Goal: Download file/media

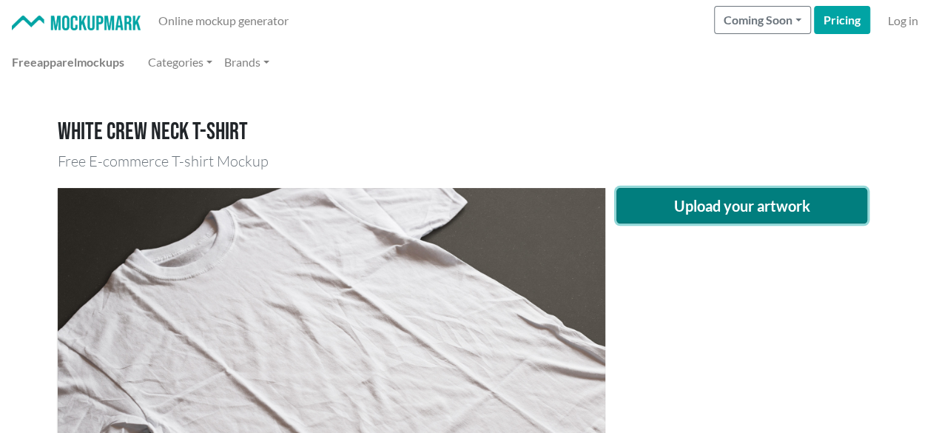
click at [718, 195] on button "Upload your artwork" at bounding box center [742, 206] width 252 height 36
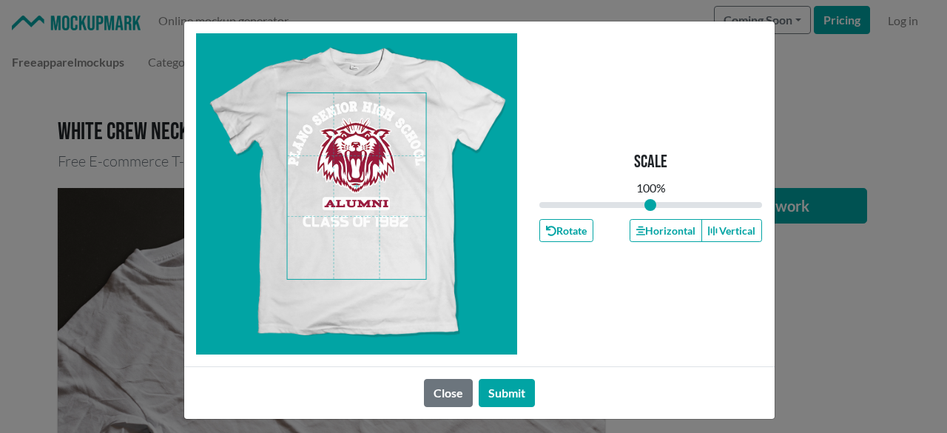
click at [367, 220] on span at bounding box center [356, 186] width 139 height 186
click at [646, 238] on button "Horizontal" at bounding box center [666, 230] width 73 height 23
click at [647, 238] on button "Horizontal" at bounding box center [666, 230] width 73 height 23
click at [647, 236] on button "Horizontal" at bounding box center [666, 230] width 73 height 23
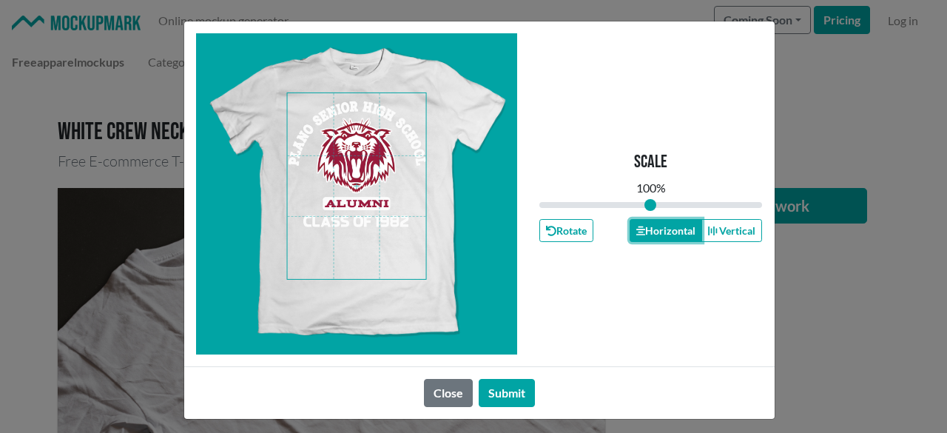
click at [647, 236] on button "Horizontal" at bounding box center [666, 230] width 73 height 23
click at [646, 235] on button "Horizontal" at bounding box center [666, 230] width 73 height 23
click at [637, 234] on icon "button" at bounding box center [640, 230] width 9 height 9
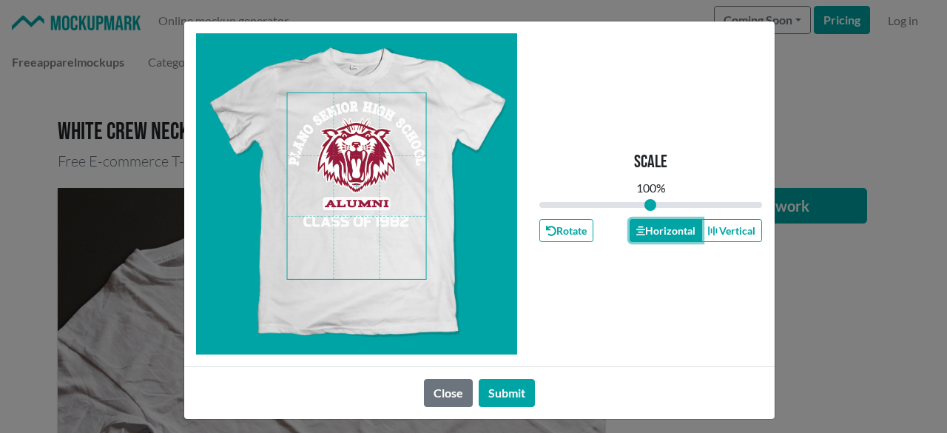
click at [637, 234] on icon "button" at bounding box center [640, 230] width 9 height 9
click at [639, 234] on button "Horizontal" at bounding box center [666, 230] width 73 height 23
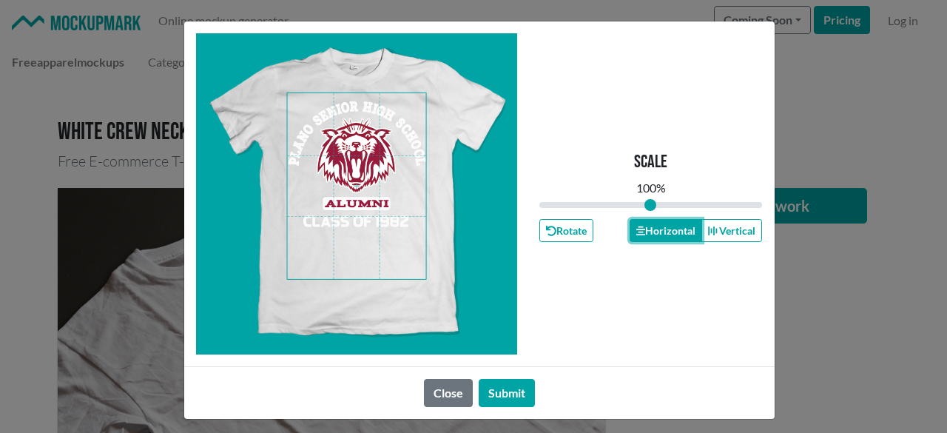
click at [658, 229] on button "Horizontal" at bounding box center [666, 230] width 73 height 23
click at [661, 229] on button "Horizontal" at bounding box center [666, 230] width 73 height 23
click at [652, 239] on button "Horizontal" at bounding box center [666, 230] width 73 height 23
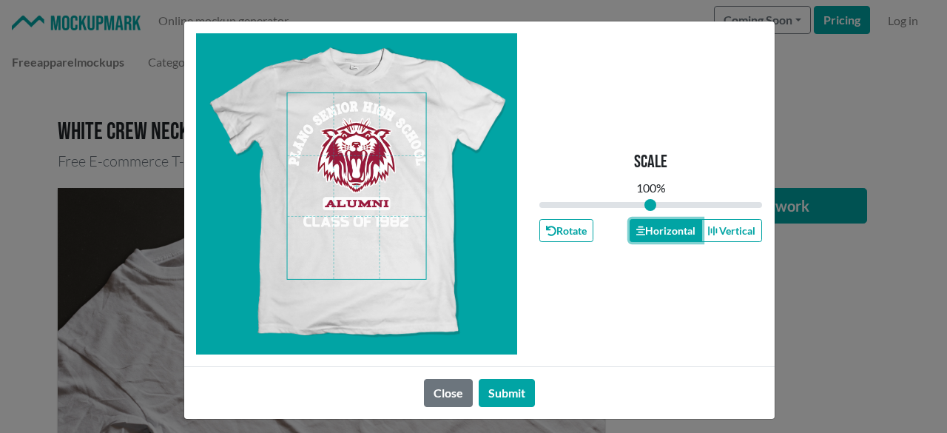
click at [652, 239] on button "Horizontal" at bounding box center [666, 230] width 73 height 23
click at [652, 240] on button "Horizontal" at bounding box center [666, 230] width 73 height 23
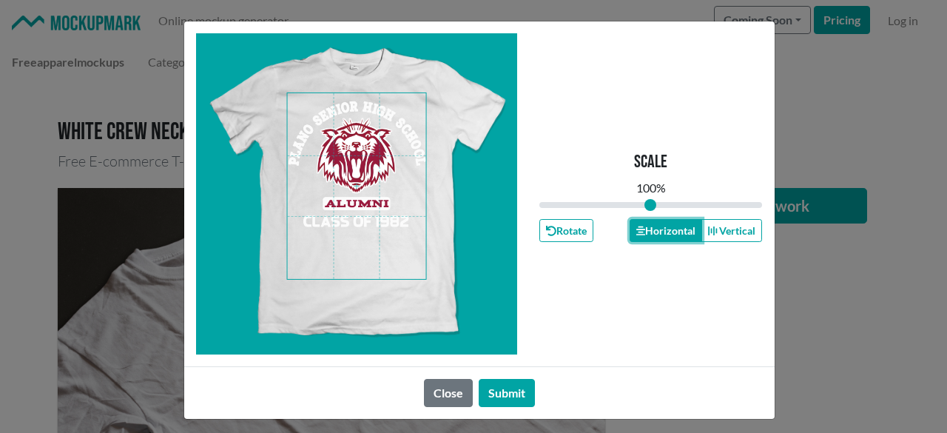
click at [653, 240] on button "Horizontal" at bounding box center [666, 230] width 73 height 23
click at [653, 243] on div "Scale 100 % Rotate Horizontal Vertical" at bounding box center [650, 193] width 223 height 321
click at [654, 240] on button "Horizontal" at bounding box center [666, 230] width 73 height 23
click at [654, 241] on button "Horizontal" at bounding box center [666, 230] width 73 height 23
click at [651, 243] on div "Scale 100 % Rotate Horizontal Vertical" at bounding box center [650, 193] width 223 height 321
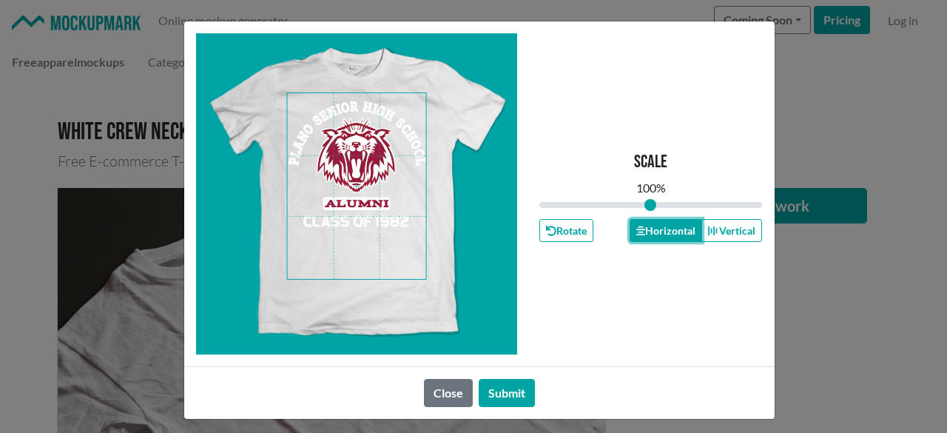
click at [643, 238] on button "Horizontal" at bounding box center [666, 230] width 73 height 23
click at [631, 240] on button "Horizontal" at bounding box center [666, 230] width 73 height 23
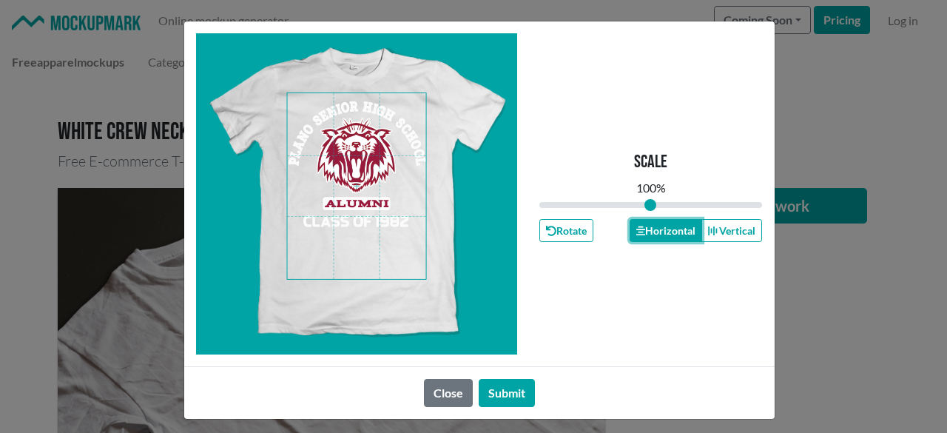
click at [631, 240] on button "Horizontal" at bounding box center [666, 230] width 73 height 23
click at [632, 240] on button "Horizontal" at bounding box center [666, 230] width 73 height 23
click at [653, 238] on button "Horizontal" at bounding box center [666, 230] width 73 height 23
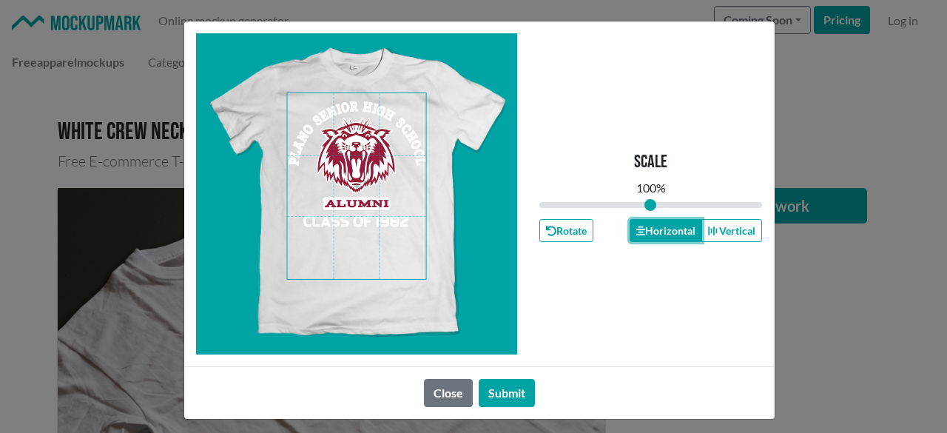
click at [653, 238] on button "Horizontal" at bounding box center [666, 230] width 73 height 23
click at [500, 384] on button "Submit" at bounding box center [507, 393] width 56 height 28
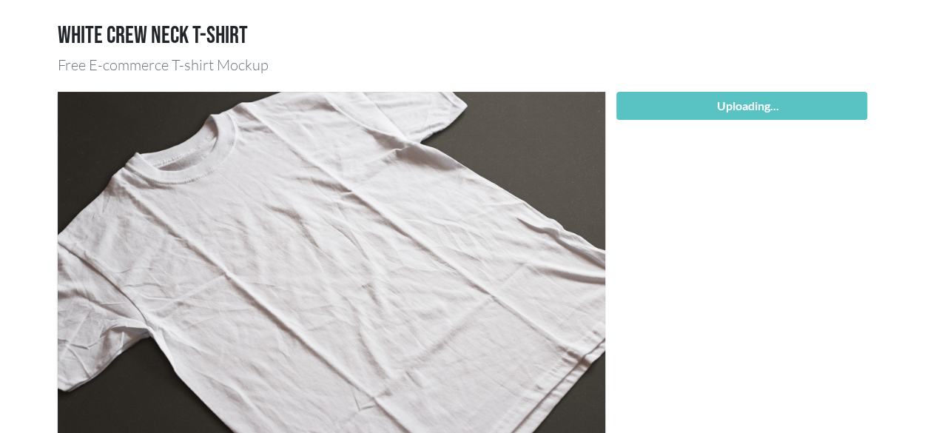
scroll to position [74, 0]
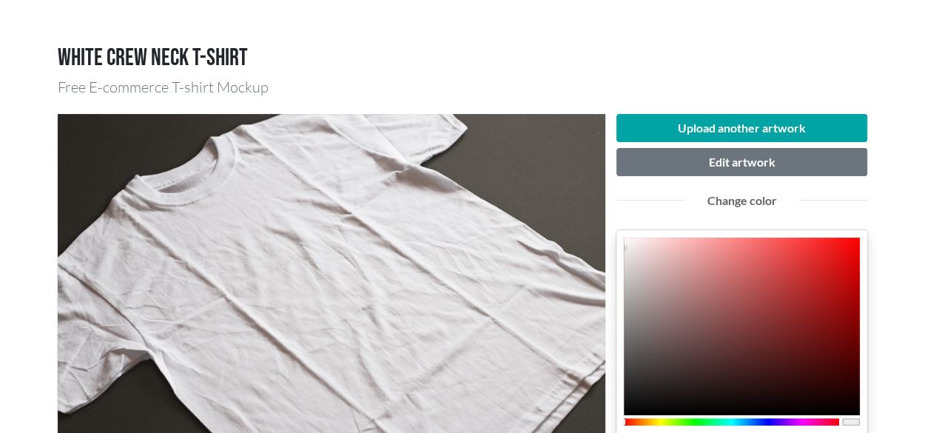
type input "740909"
type input "116"
type input "9"
click at [841, 334] on div at bounding box center [742, 327] width 237 height 178
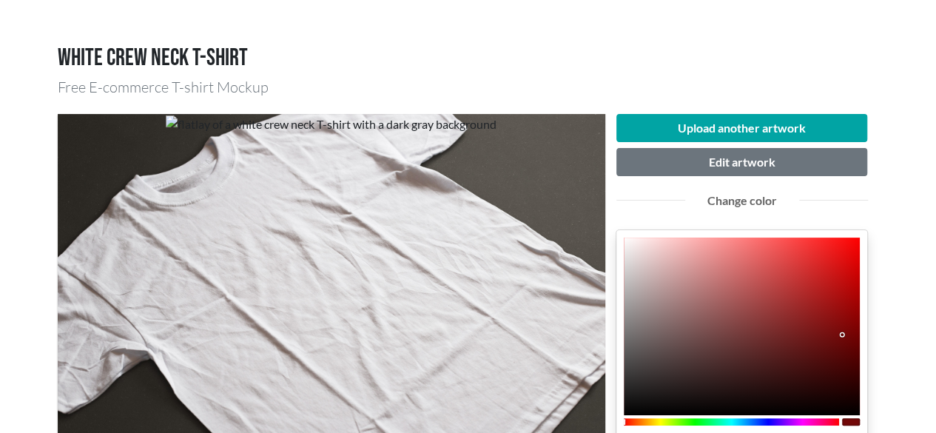
click at [841, 334] on div at bounding box center [842, 334] width 3 height 3
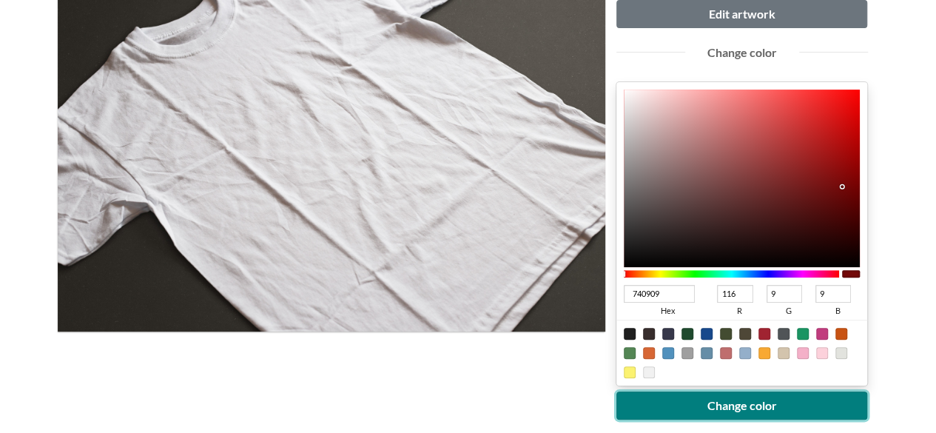
click at [761, 399] on button "Change color" at bounding box center [742, 405] width 252 height 28
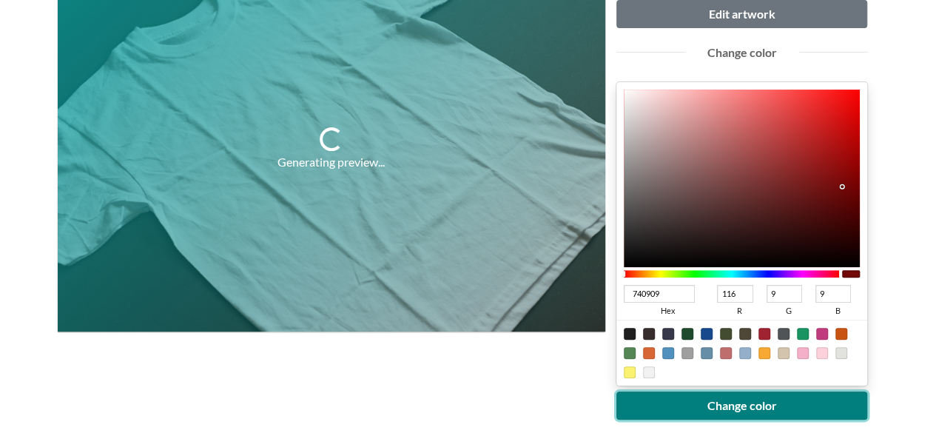
click at [761, 399] on button "Change color" at bounding box center [742, 405] width 252 height 28
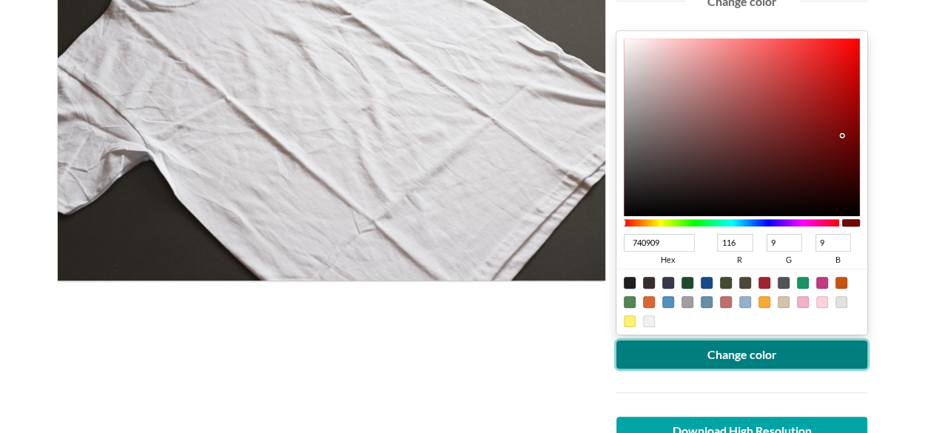
scroll to position [296, 0]
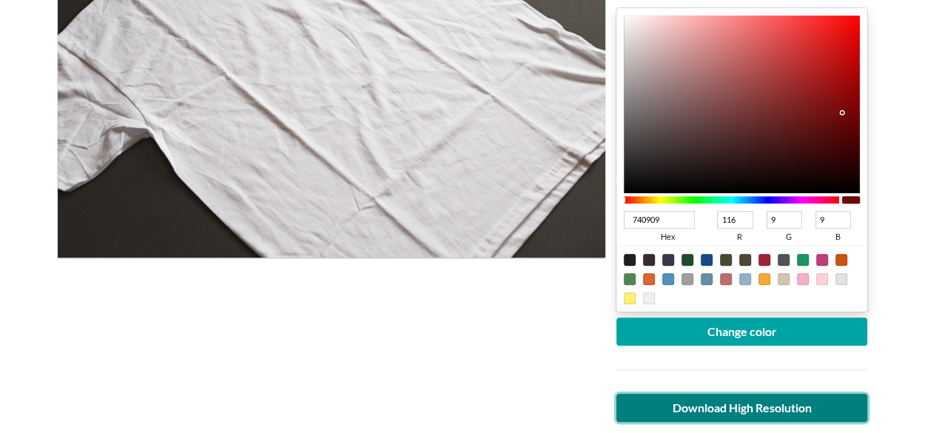
click at [721, 400] on link "Download High Resolution" at bounding box center [742, 408] width 252 height 28
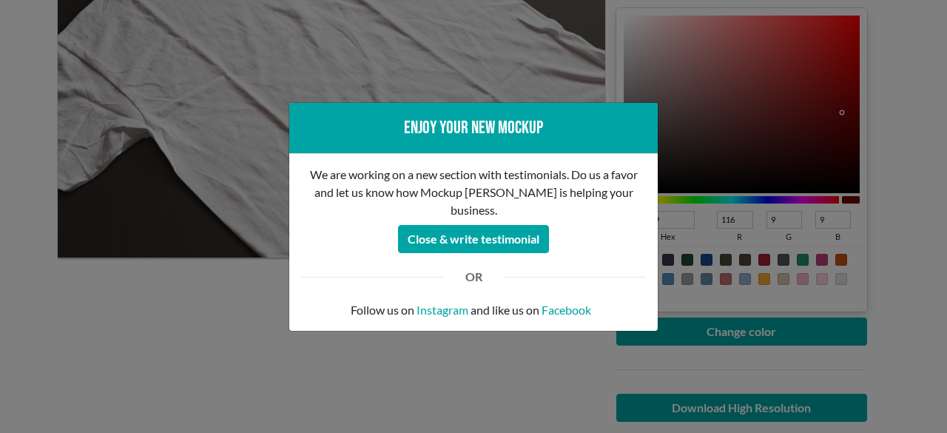
click at [540, 379] on div "Enjoy your new mockup We are working on a new section with testimonials. Do us …" at bounding box center [473, 216] width 947 height 433
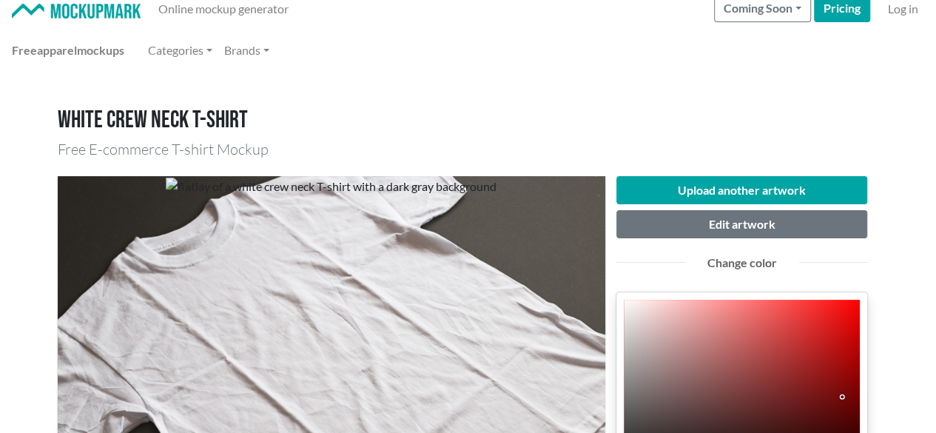
scroll to position [0, 0]
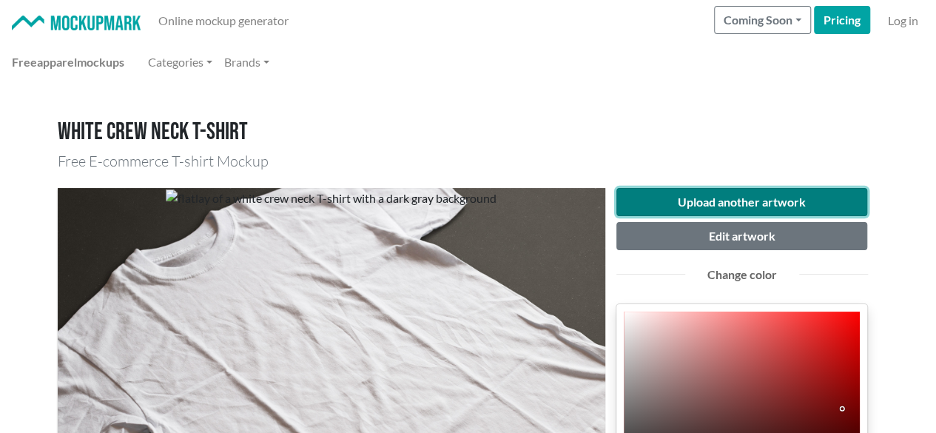
click at [733, 192] on button "Upload another artwork" at bounding box center [742, 202] width 252 height 28
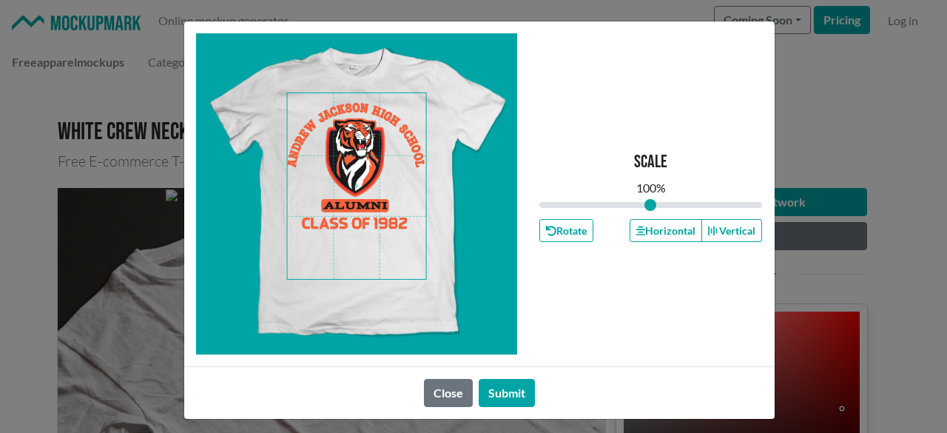
click at [340, 224] on span at bounding box center [356, 186] width 139 height 186
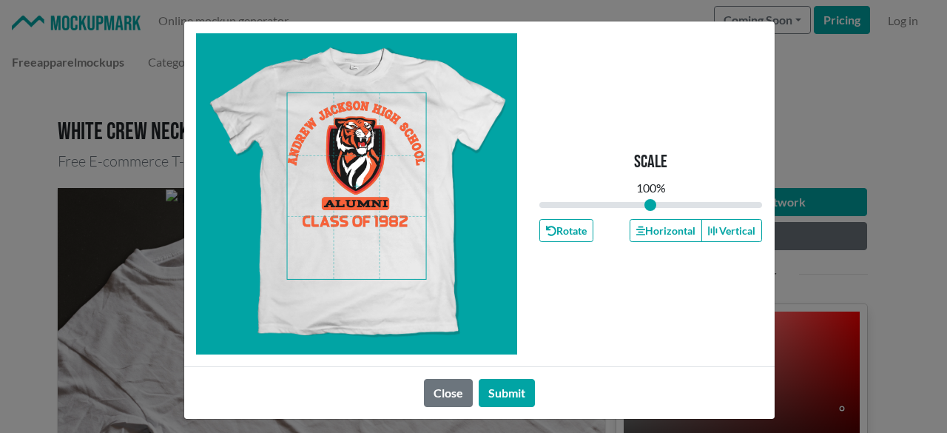
click at [341, 223] on span at bounding box center [356, 186] width 139 height 186
click at [639, 236] on button "Horizontal" at bounding box center [666, 230] width 73 height 23
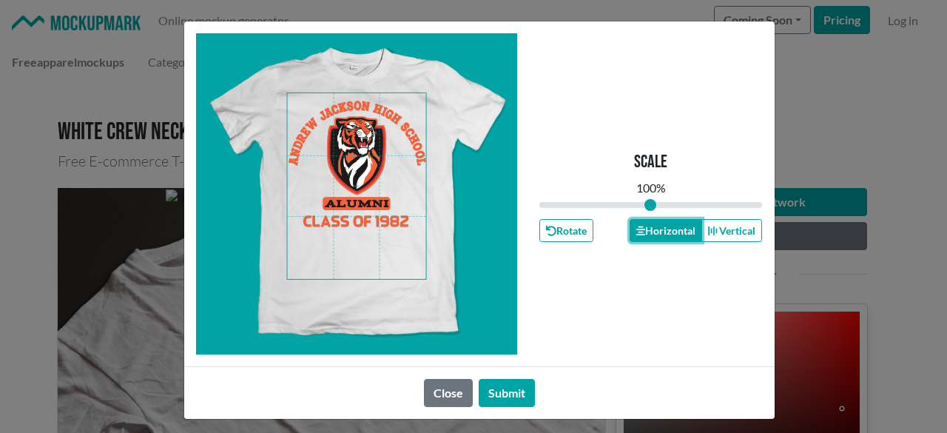
click at [639, 236] on button "Horizontal" at bounding box center [666, 230] width 73 height 23
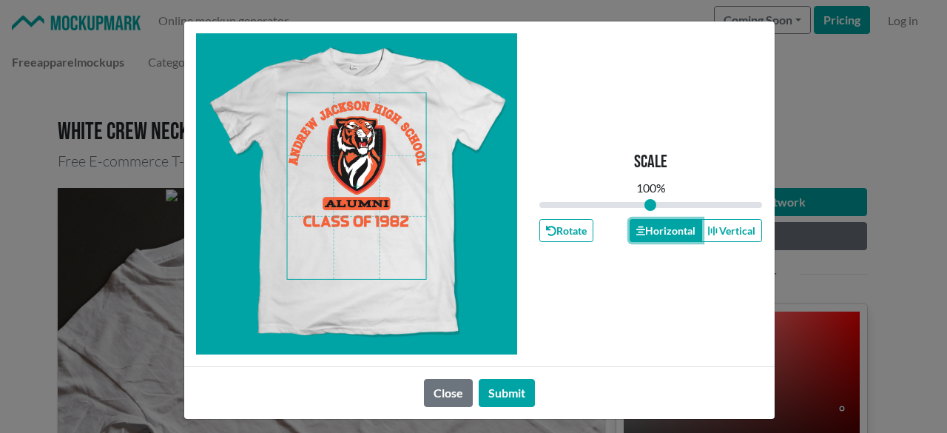
click at [639, 236] on button "Horizontal" at bounding box center [666, 230] width 73 height 23
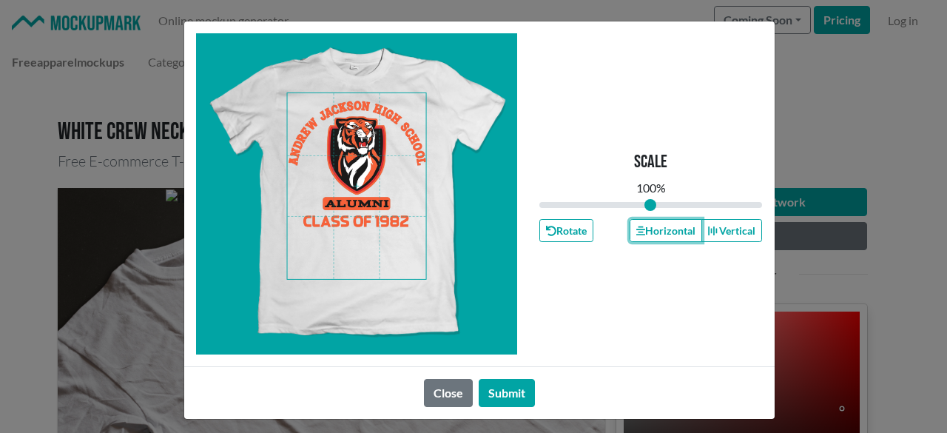
drag, startPoint x: 639, startPoint y: 236, endPoint x: 497, endPoint y: 368, distance: 194.2
click at [631, 253] on div "Scale 100 % Rotate Horizontal Vertical" at bounding box center [650, 193] width 223 height 321
click at [500, 381] on button "Submit" at bounding box center [507, 393] width 56 height 28
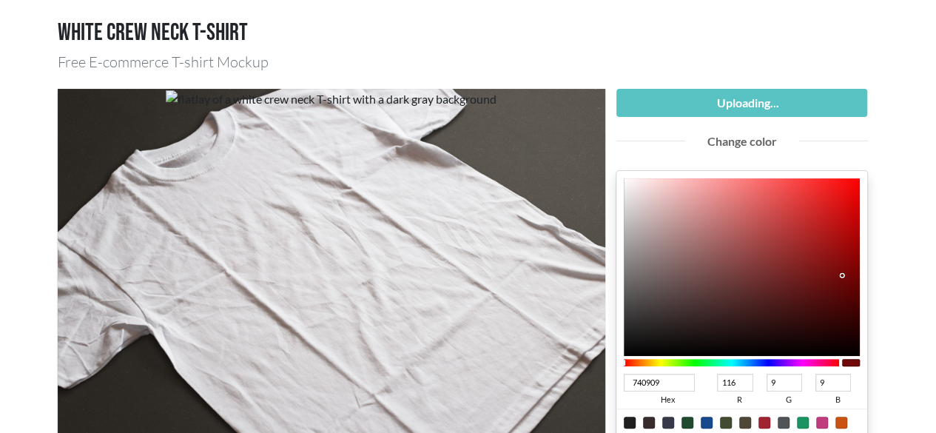
scroll to position [148, 0]
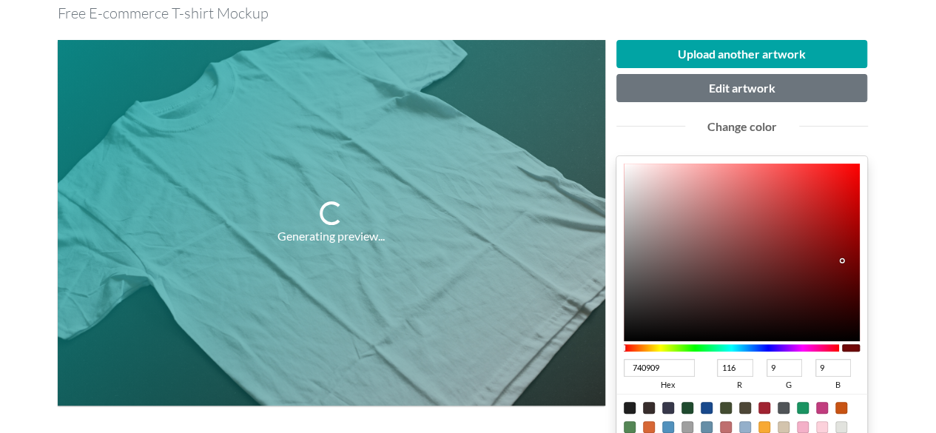
type input "020000"
type input "2"
type input "0"
type input "010000"
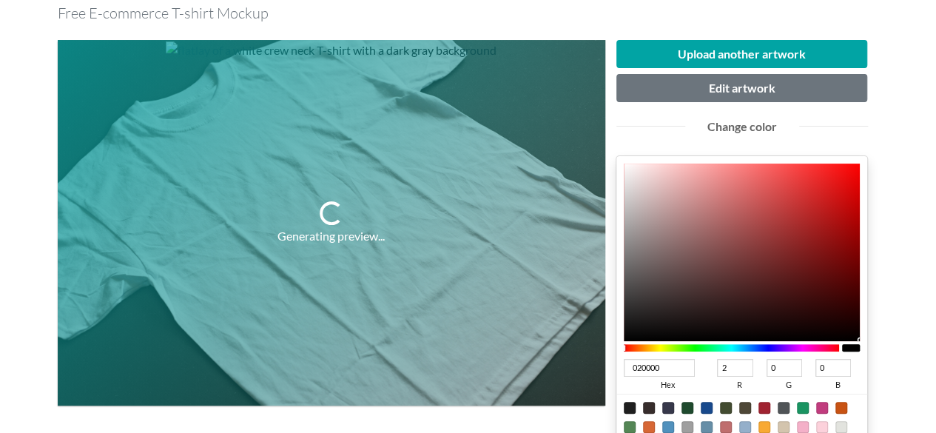
type input "1"
type input "000000"
type input "0"
drag, startPoint x: 856, startPoint y: 339, endPoint x: 861, endPoint y: 356, distance: 17.6
click at [861, 356] on div "000000 hex 0 r 0 g 0 b 100 a" at bounding box center [742, 307] width 252 height 303
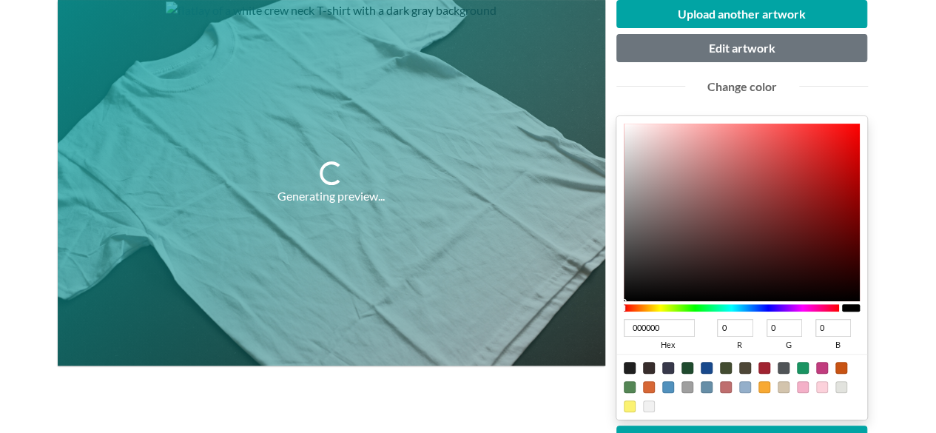
scroll to position [222, 0]
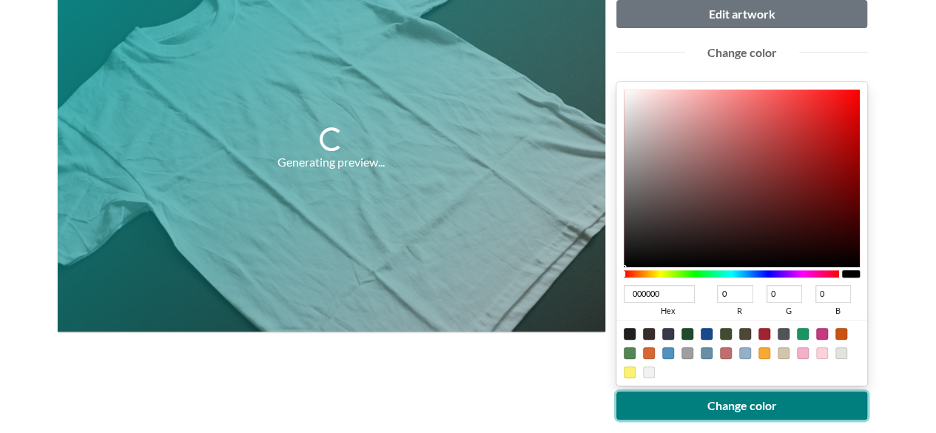
click at [762, 408] on button "Change color" at bounding box center [742, 405] width 252 height 28
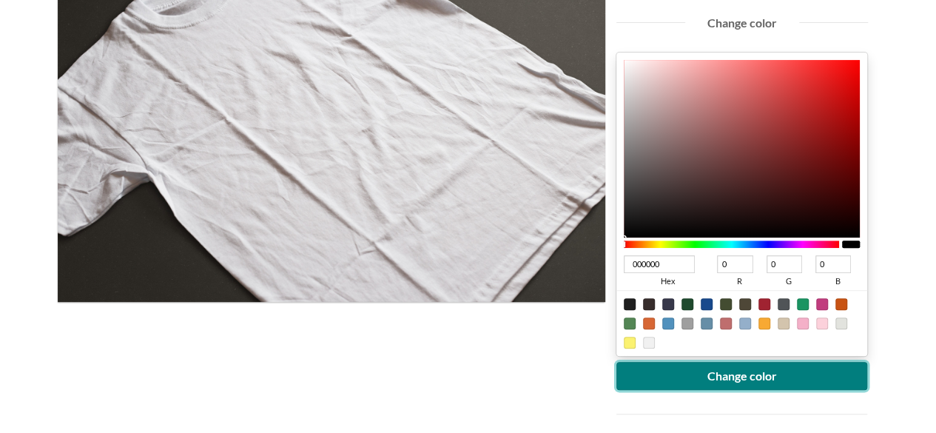
scroll to position [296, 0]
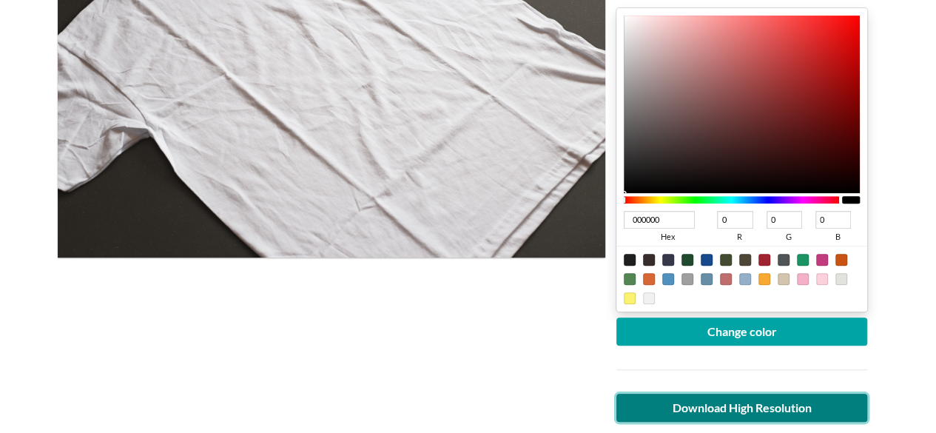
click at [711, 405] on link "Download High Resolution" at bounding box center [742, 408] width 252 height 28
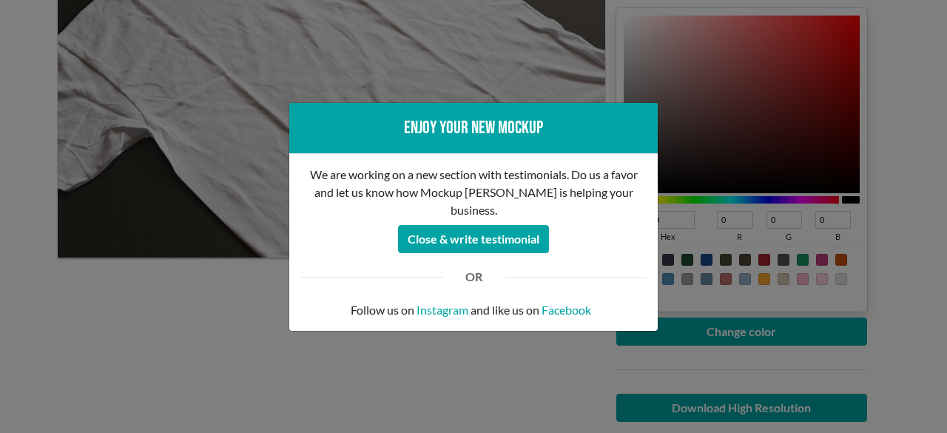
click at [516, 398] on div "Enjoy your new mockup We are working on a new section with testimonials. Do us …" at bounding box center [473, 216] width 947 height 433
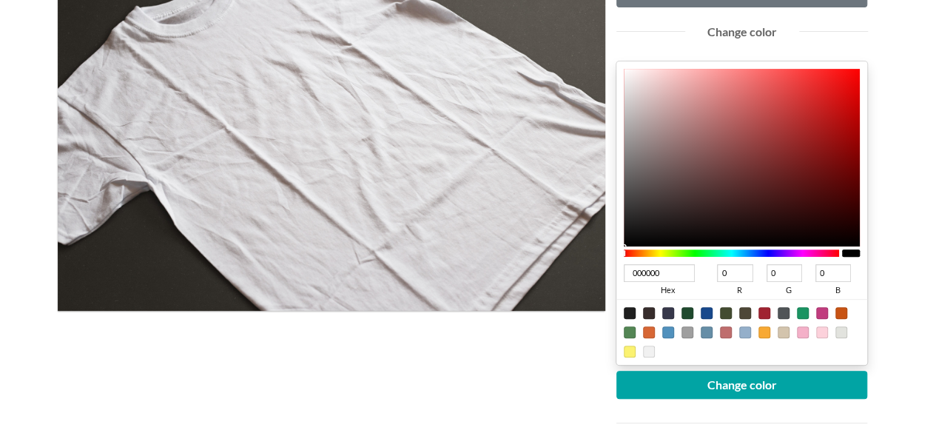
scroll to position [148, 0]
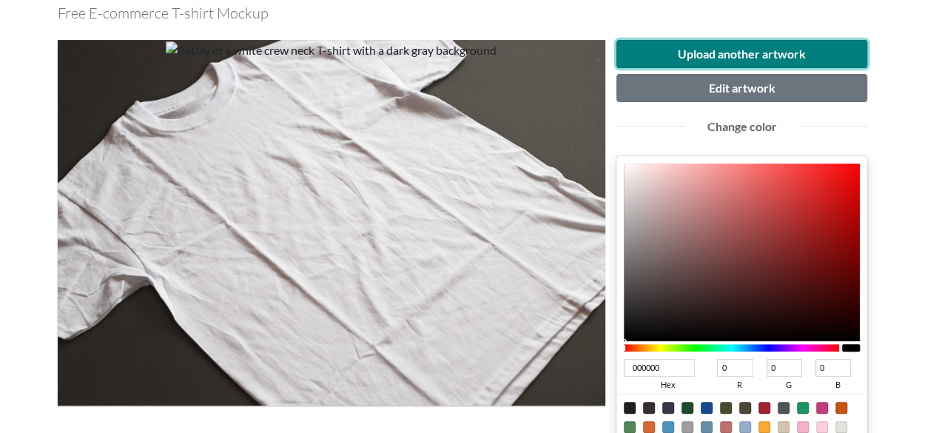
click at [706, 55] on button "Upload another artwork" at bounding box center [742, 54] width 252 height 28
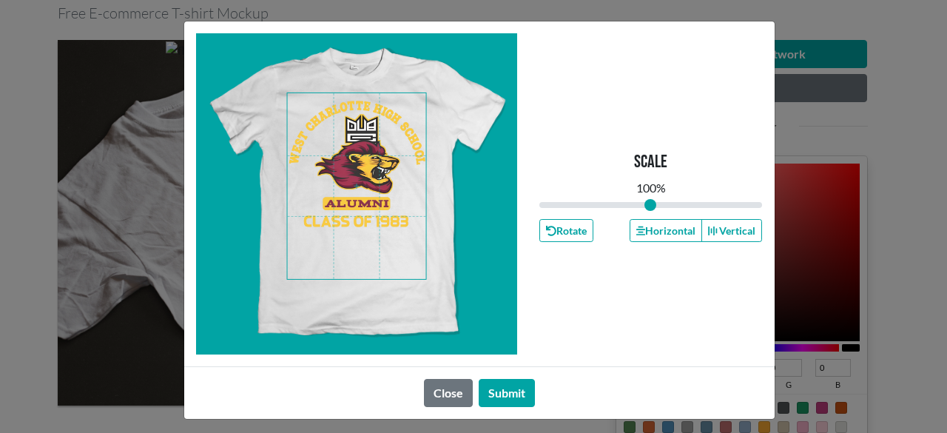
click at [369, 204] on span at bounding box center [356, 186] width 139 height 186
click at [667, 238] on button "Horizontal" at bounding box center [666, 230] width 73 height 23
click at [666, 238] on button "Horizontal" at bounding box center [666, 230] width 73 height 23
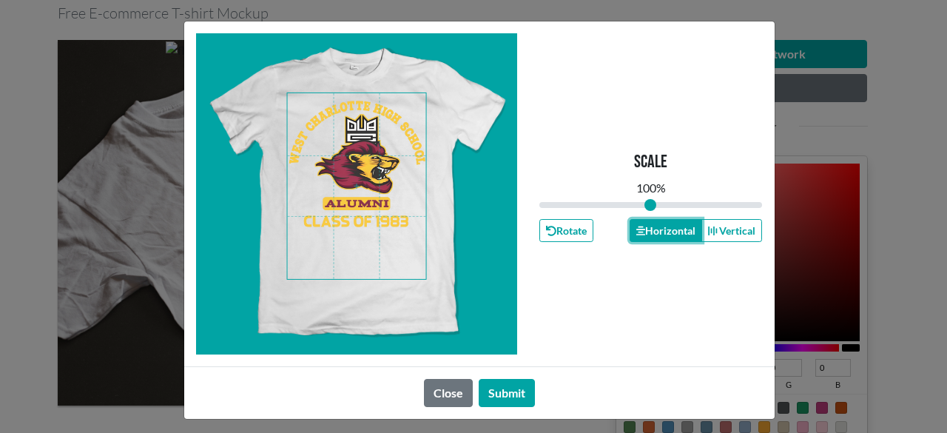
click at [666, 238] on button "Horizontal" at bounding box center [666, 230] width 73 height 23
click at [663, 236] on button "Horizontal" at bounding box center [666, 230] width 73 height 23
click at [663, 235] on button "Horizontal" at bounding box center [666, 230] width 73 height 23
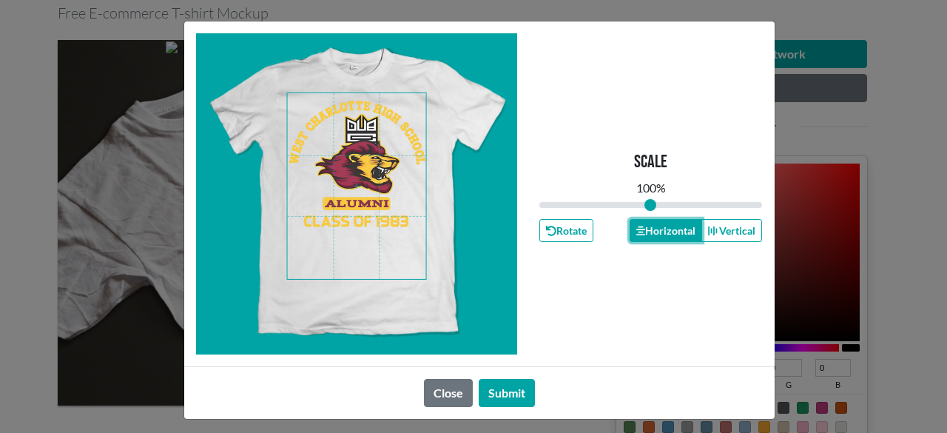
click at [666, 235] on button "Horizontal" at bounding box center [666, 230] width 73 height 23
click at [666, 234] on button "Horizontal" at bounding box center [666, 230] width 73 height 23
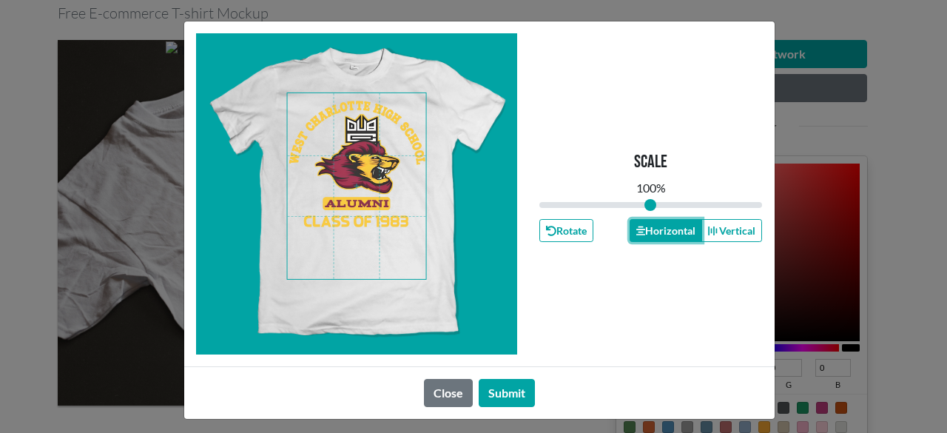
click at [664, 233] on button "Horizontal" at bounding box center [666, 230] width 73 height 23
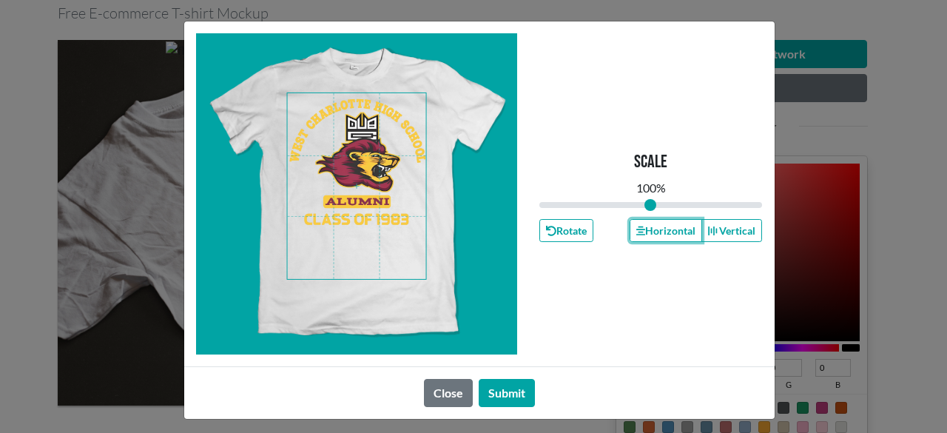
click at [376, 220] on span at bounding box center [356, 186] width 139 height 186
click at [630, 241] on div "Horizontal Vertical" at bounding box center [696, 230] width 133 height 23
click at [633, 238] on button "Horizontal" at bounding box center [666, 230] width 73 height 23
click at [634, 237] on button "Horizontal" at bounding box center [666, 230] width 73 height 23
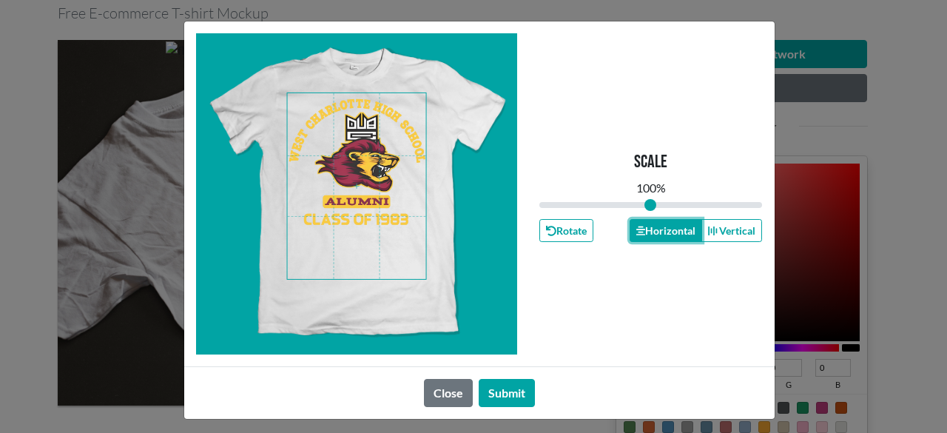
click at [634, 237] on button "Horizontal" at bounding box center [666, 230] width 73 height 23
click at [635, 237] on button "Horizontal" at bounding box center [666, 230] width 73 height 23
click at [635, 236] on button "Horizontal" at bounding box center [666, 230] width 73 height 23
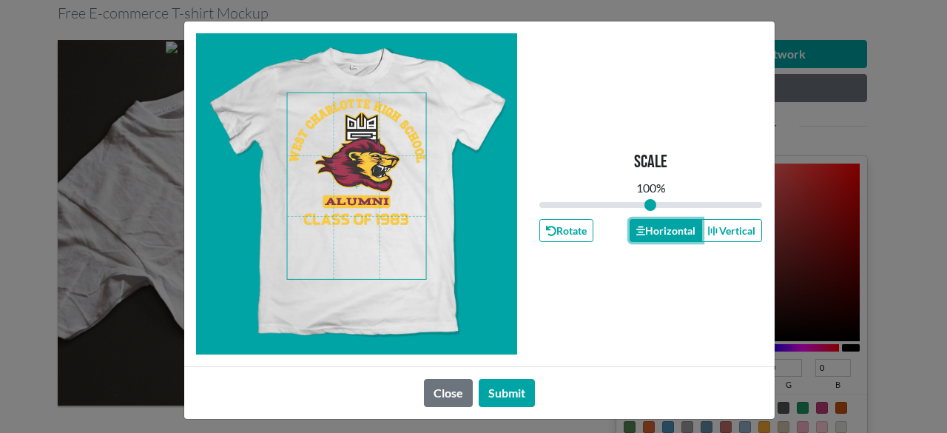
click at [635, 236] on button "Horizontal" at bounding box center [666, 230] width 73 height 23
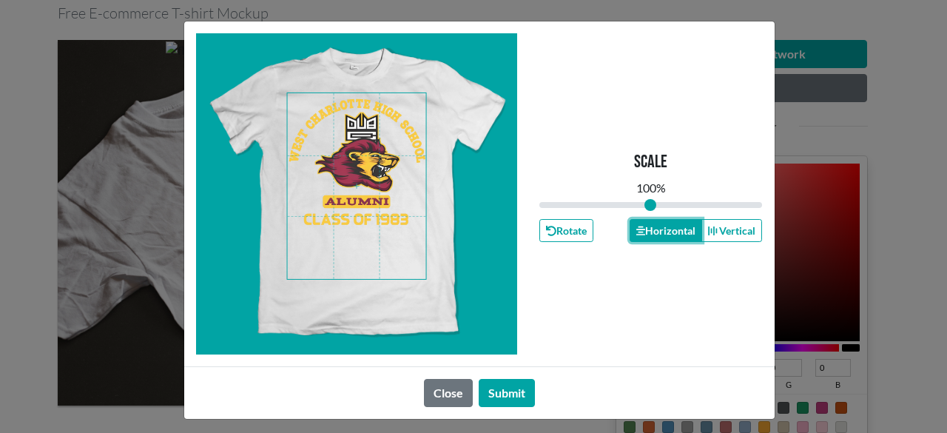
click at [635, 236] on button "Horizontal" at bounding box center [666, 230] width 73 height 23
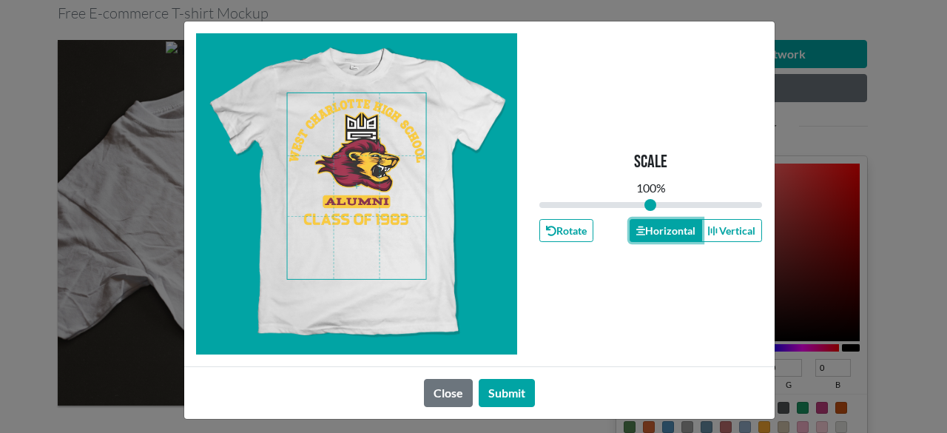
click at [635, 236] on button "Horizontal" at bounding box center [666, 230] width 73 height 23
click at [495, 389] on button "Submit" at bounding box center [507, 393] width 56 height 28
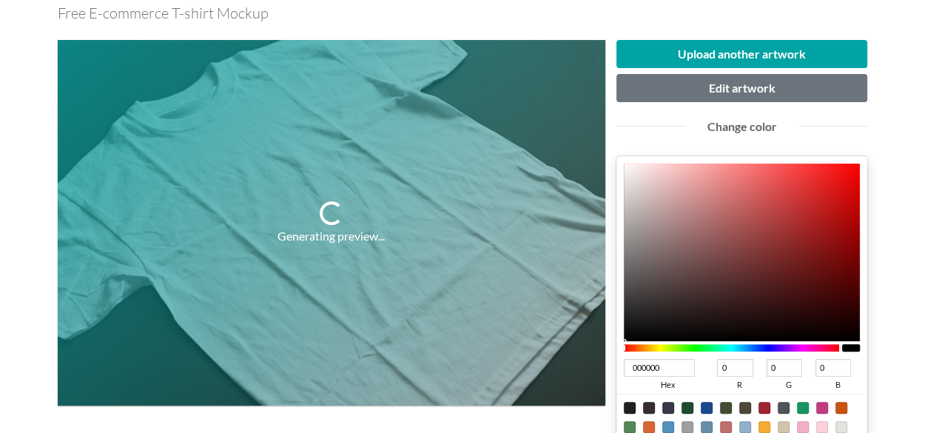
type input "800404"
type input "128"
type input "4"
click at [852, 251] on div at bounding box center [742, 253] width 237 height 178
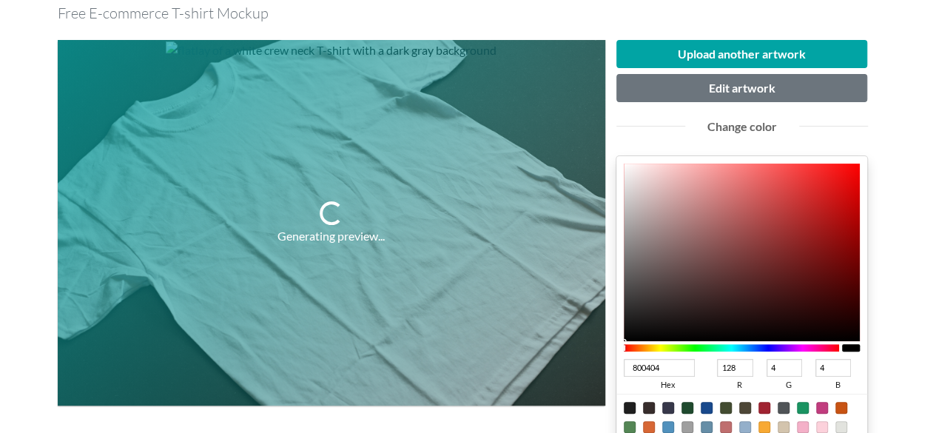
click at [625, 340] on div at bounding box center [623, 341] width 3 height 3
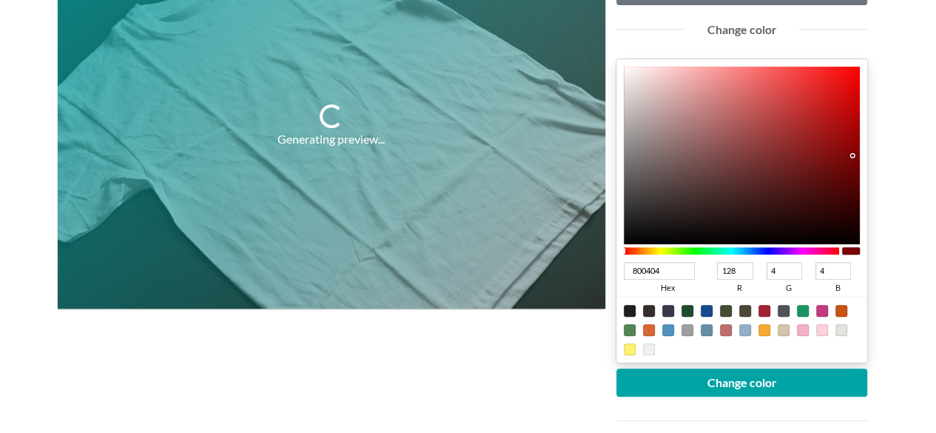
scroll to position [222, 0]
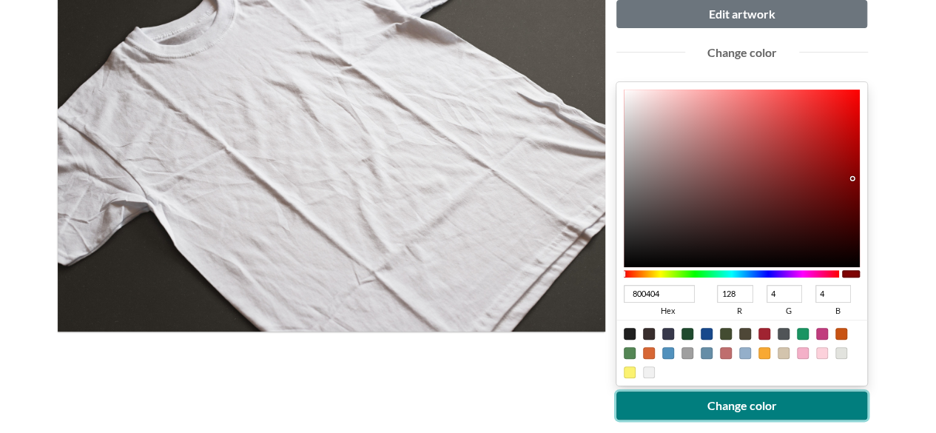
click at [764, 397] on button "Change color" at bounding box center [742, 405] width 252 height 28
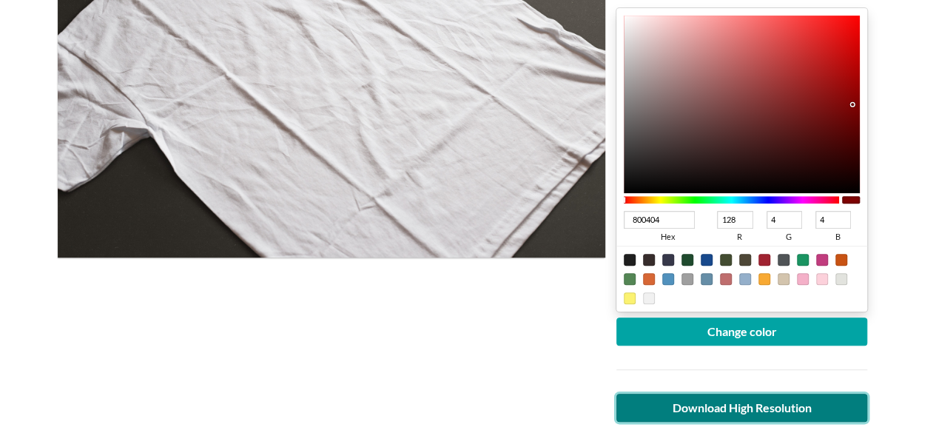
click at [778, 398] on link "Download High Resolution" at bounding box center [742, 408] width 252 height 28
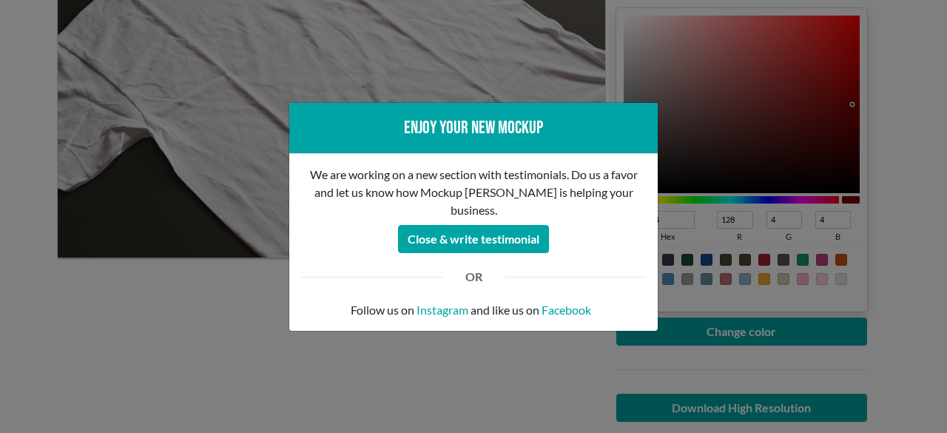
click at [431, 397] on div "Enjoy your new mockup We are working on a new section with testimonials. Do us …" at bounding box center [473, 216] width 947 height 433
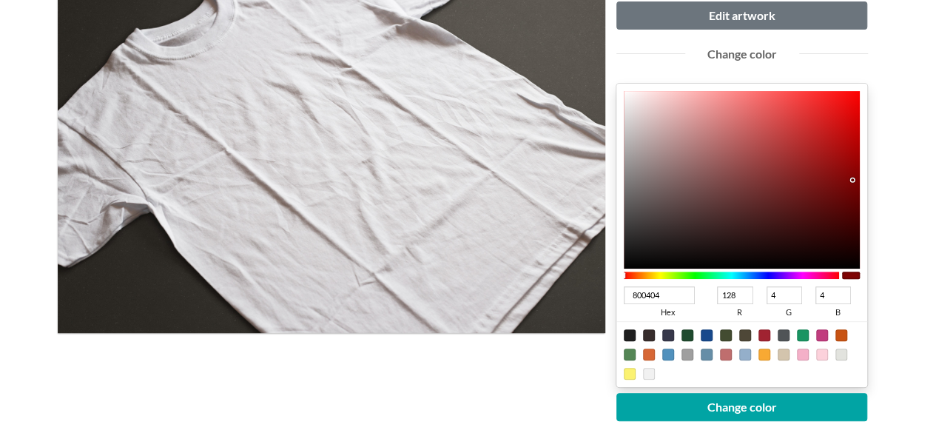
scroll to position [148, 0]
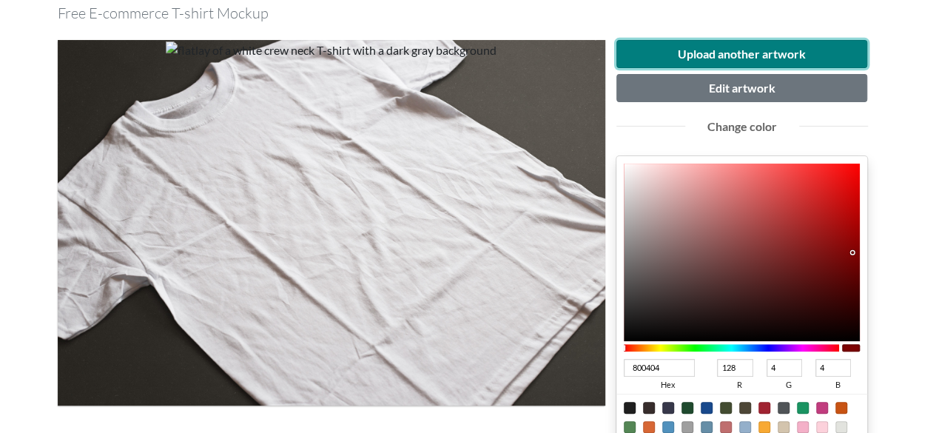
click at [717, 54] on button "Upload another artwork" at bounding box center [742, 54] width 252 height 28
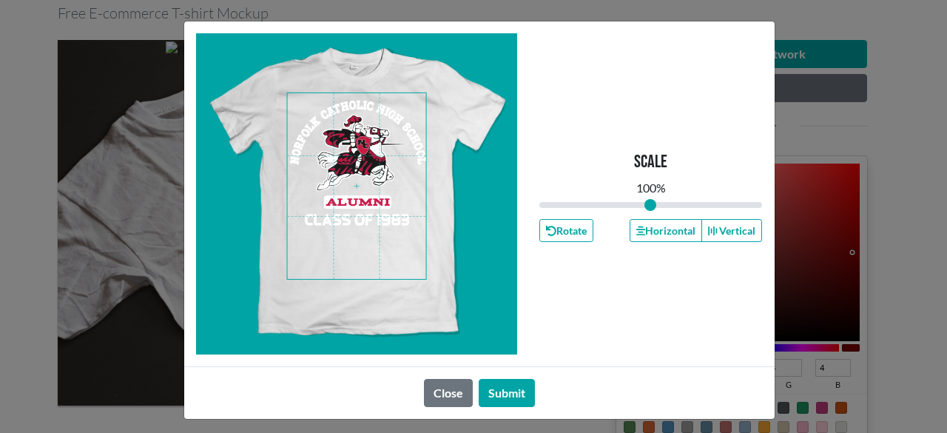
click at [384, 221] on span at bounding box center [356, 186] width 139 height 186
click at [658, 234] on button "Horizontal" at bounding box center [666, 230] width 73 height 23
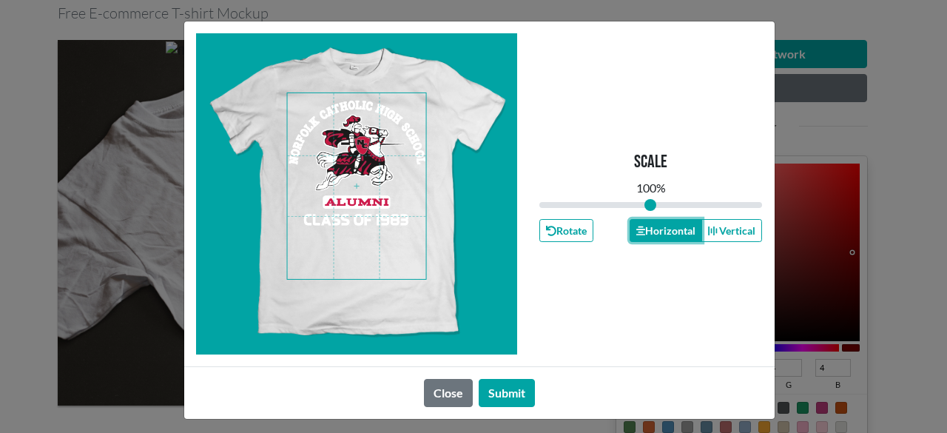
click at [658, 234] on button "Horizontal" at bounding box center [666, 230] width 73 height 23
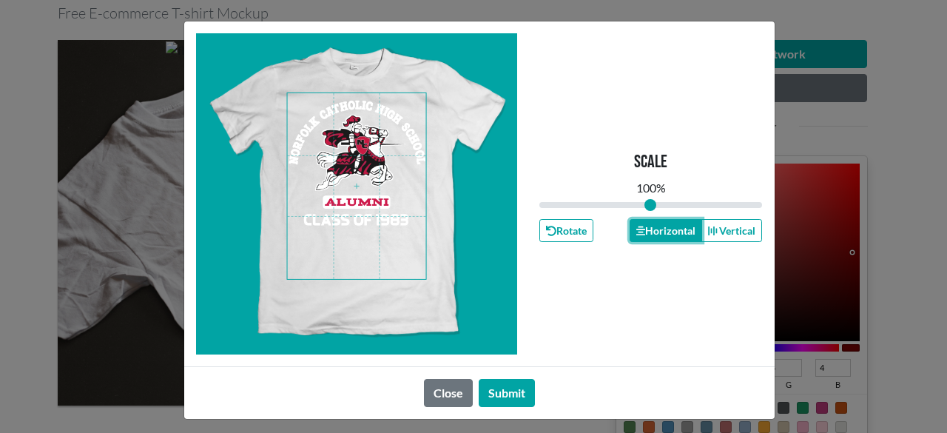
click at [658, 234] on button "Horizontal" at bounding box center [666, 230] width 73 height 23
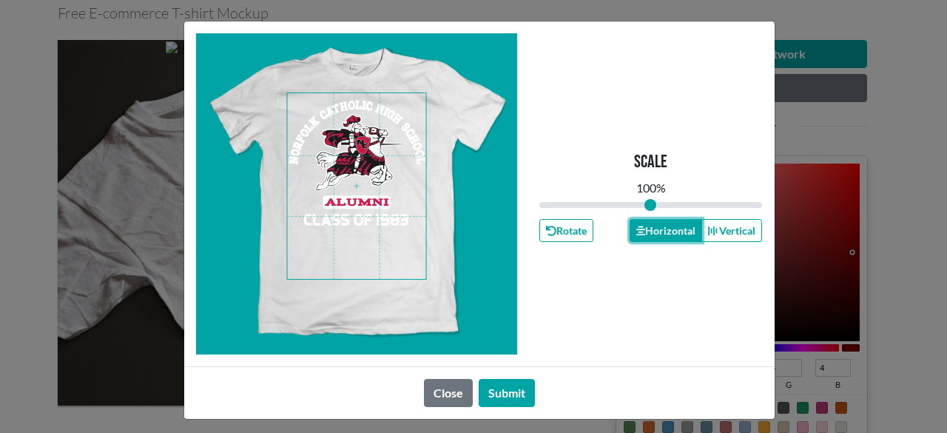
click at [649, 235] on button "Horizontal" at bounding box center [666, 230] width 73 height 23
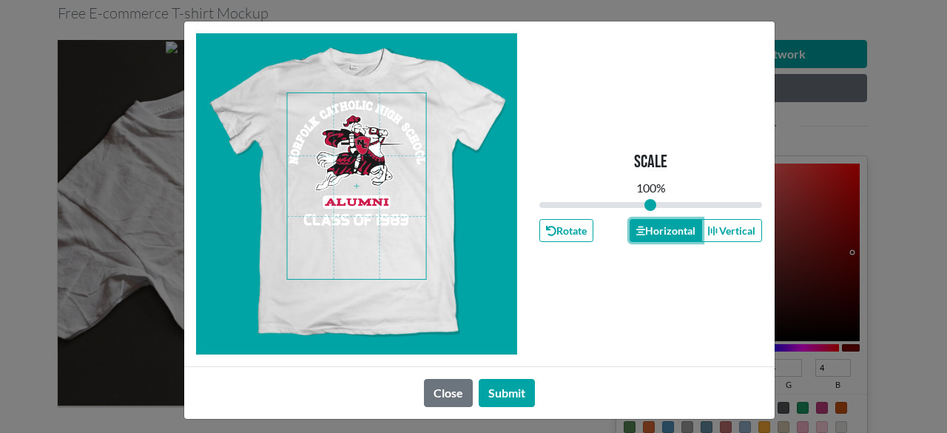
click at [649, 234] on button "Horizontal" at bounding box center [666, 230] width 73 height 23
click at [516, 393] on button "Submit" at bounding box center [507, 393] width 56 height 28
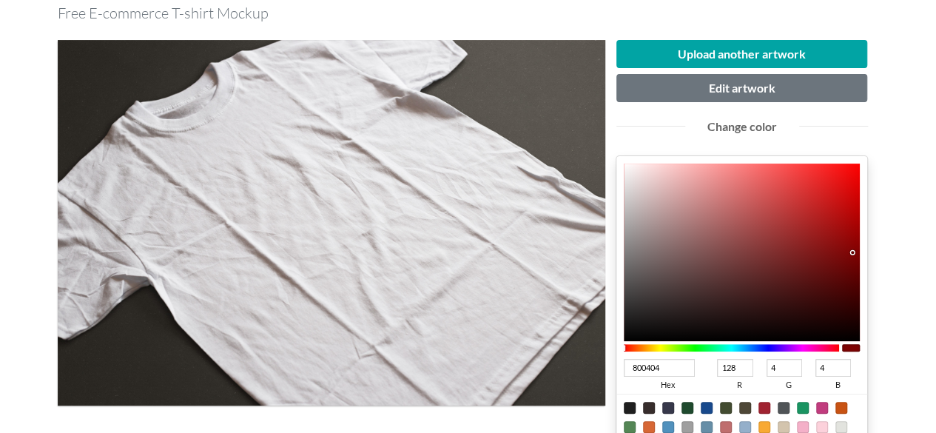
scroll to position [222, 0]
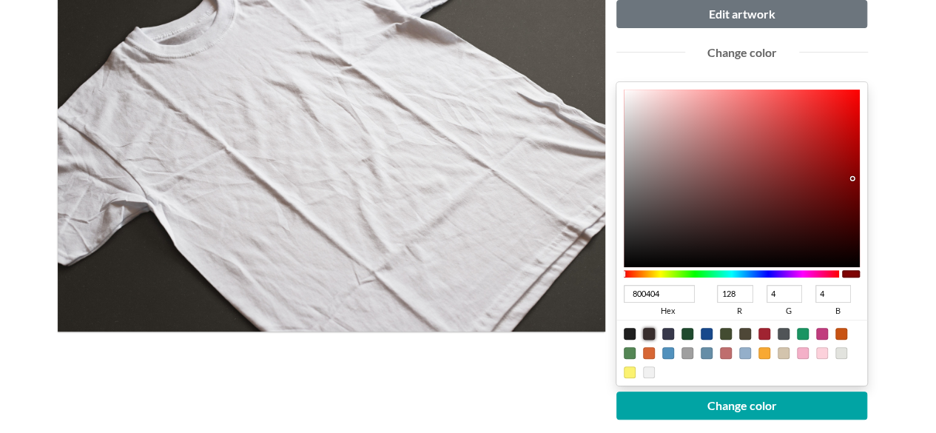
click at [650, 332] on div at bounding box center [649, 334] width 12 height 12
type input "372D2C"
type input "55"
type input "45"
type input "44"
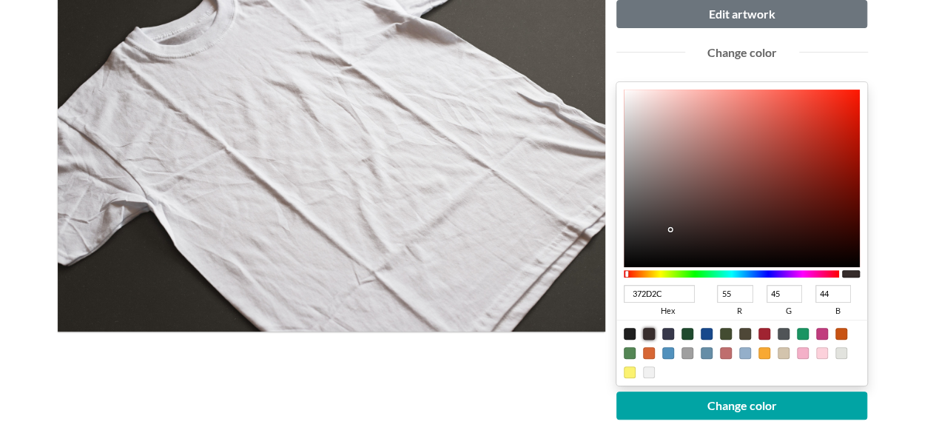
click at [632, 328] on div at bounding box center [630, 334] width 12 height 12
type input "1F1F1F"
type input "31"
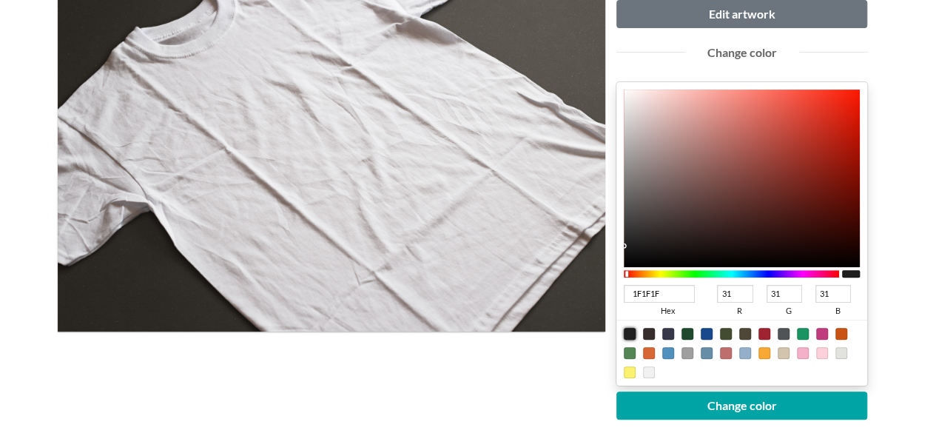
click at [647, 334] on div at bounding box center [649, 334] width 12 height 12
type input "372D2C"
type input "55"
type input "45"
type input "44"
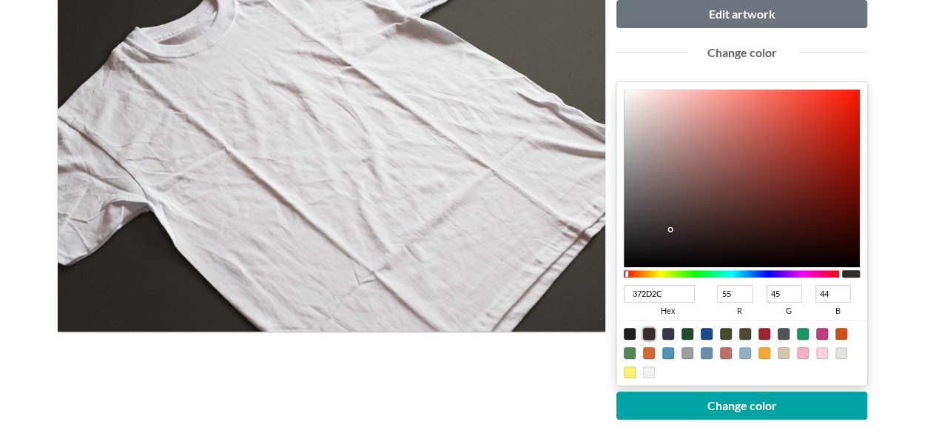
type input "D71A07"
type input "215"
type input "26"
type input "7"
click at [852, 116] on div at bounding box center [742, 179] width 237 height 178
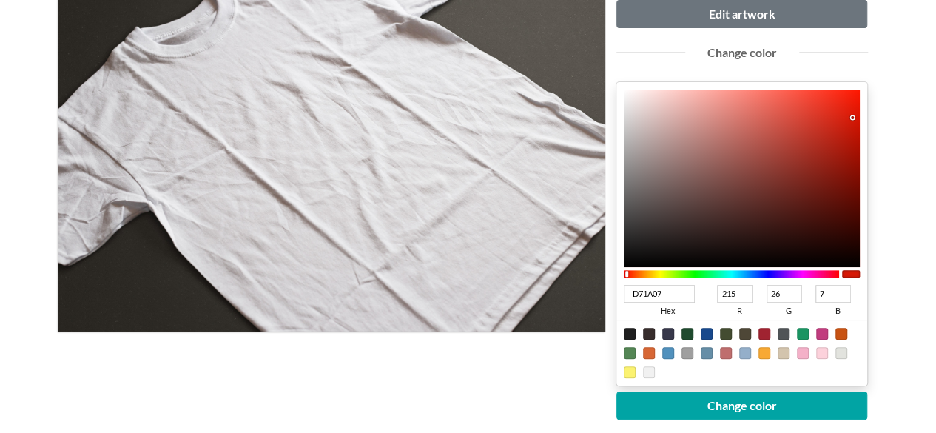
type input "C91806"
type input "201"
type input "24"
type input "6"
click at [852, 127] on div at bounding box center [742, 179] width 237 height 178
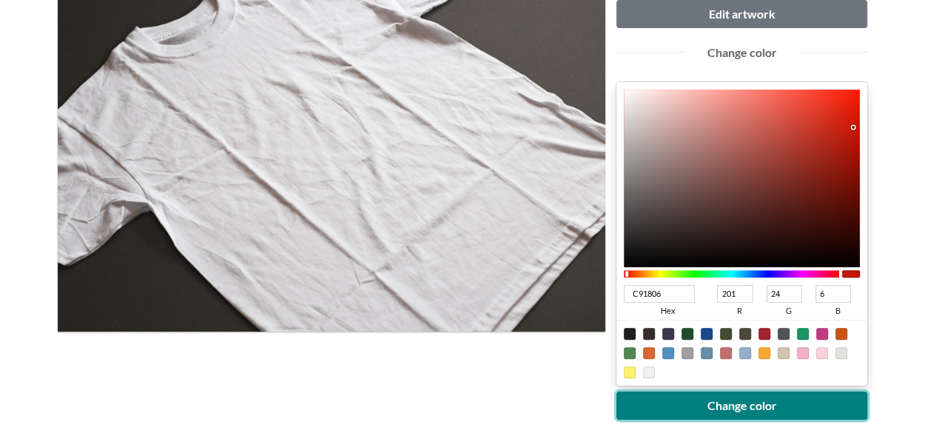
click at [772, 402] on button "Change color" at bounding box center [742, 405] width 252 height 28
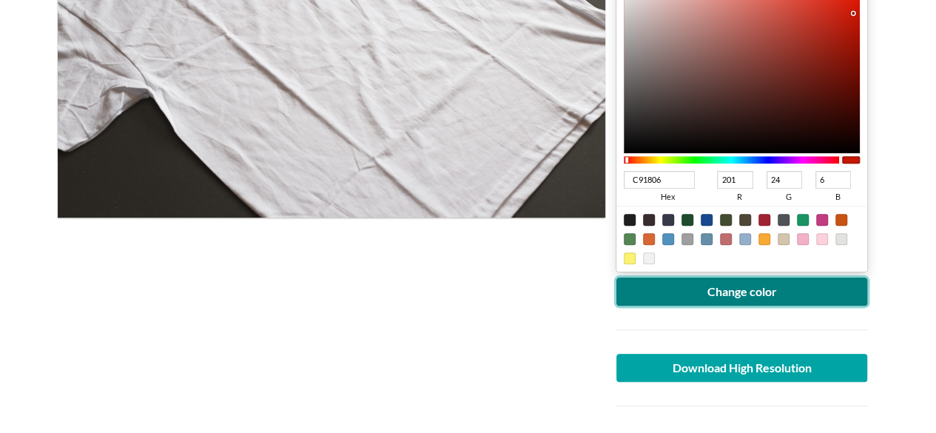
scroll to position [370, 0]
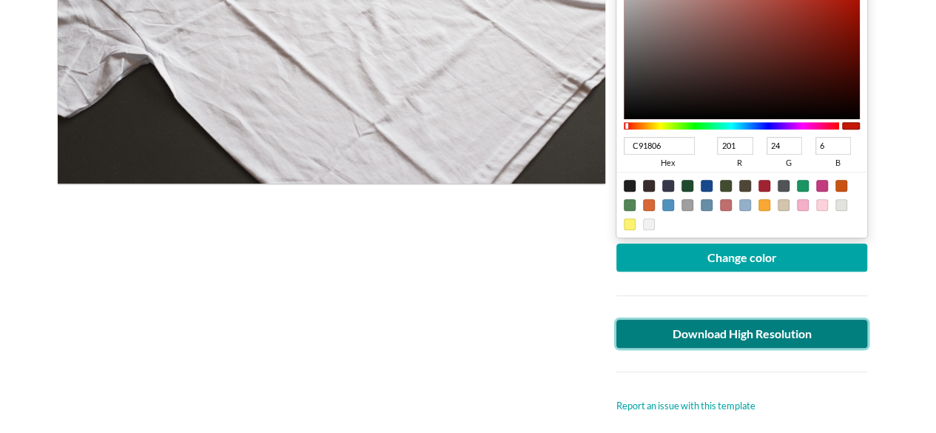
click at [741, 344] on link "Download High Resolution" at bounding box center [742, 334] width 252 height 28
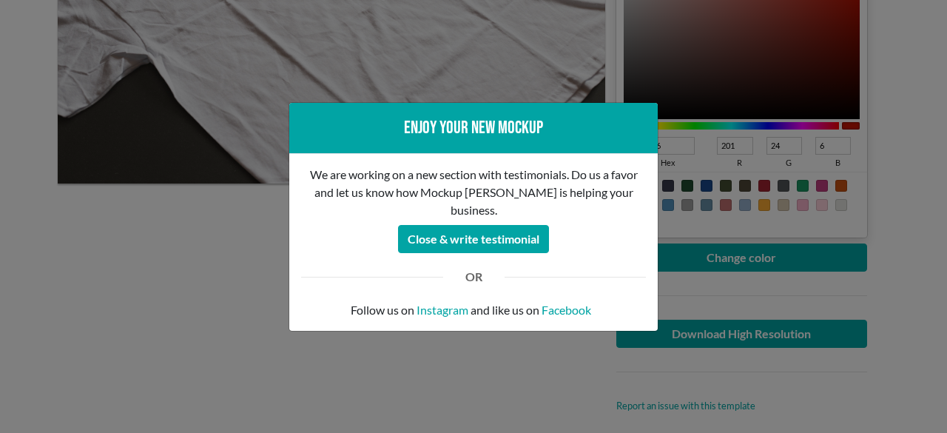
click at [481, 353] on div "Enjoy your new mockup We are working on a new section with testimonials. Do us …" at bounding box center [473, 216] width 947 height 433
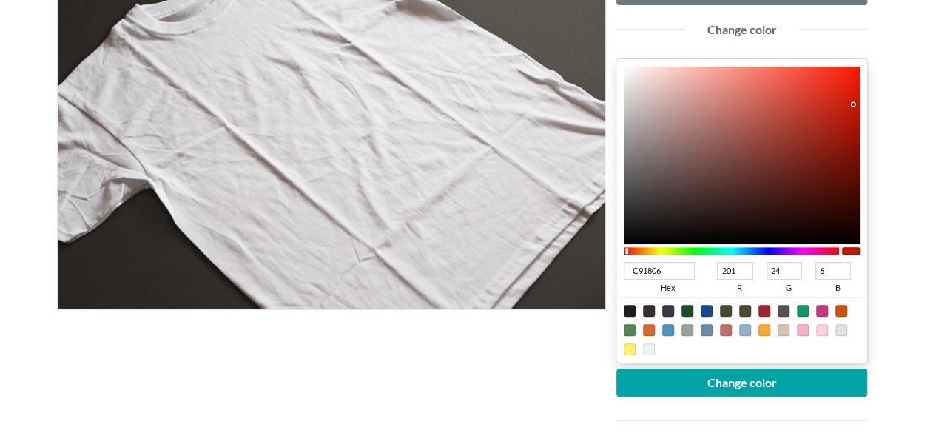
scroll to position [148, 0]
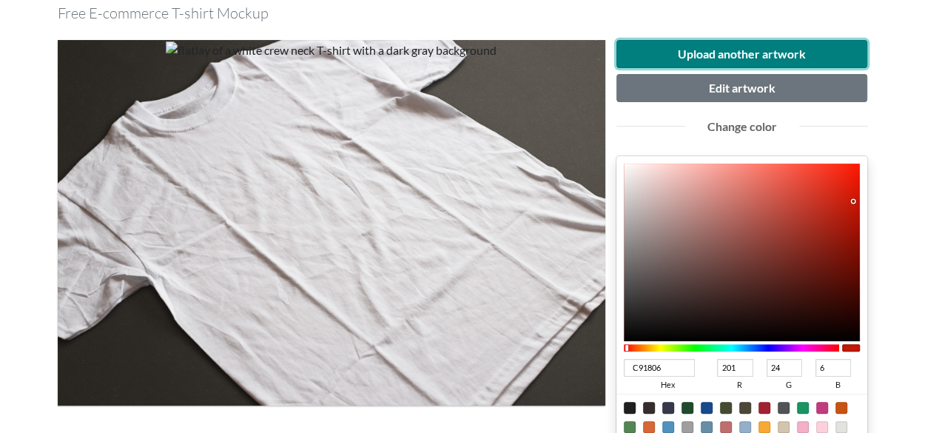
click at [690, 42] on button "Upload another artwork" at bounding box center [742, 54] width 252 height 28
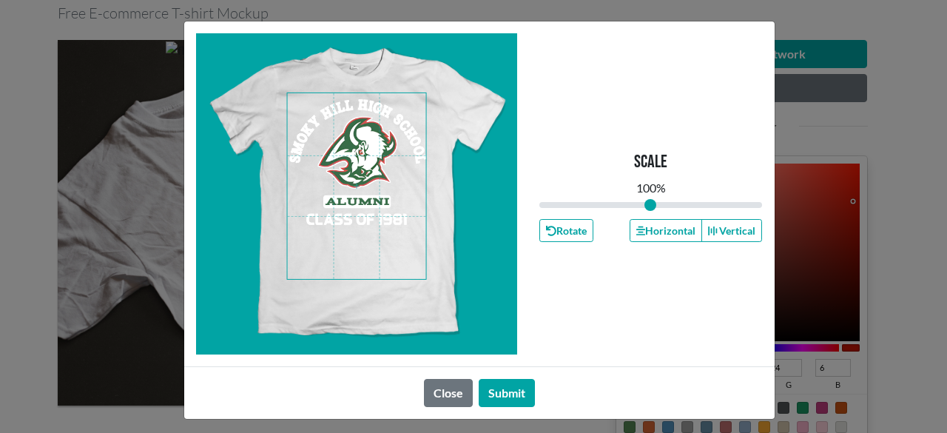
click at [383, 253] on span at bounding box center [356, 186] width 139 height 186
click at [654, 242] on div "Scale 100 % Rotate Horizontal Vertical" at bounding box center [650, 193] width 223 height 321
click at [654, 237] on button "Horizontal" at bounding box center [666, 230] width 73 height 23
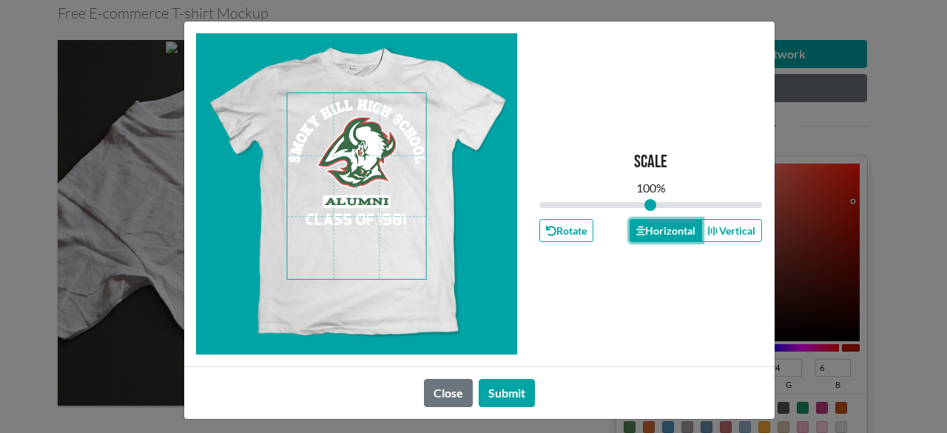
click at [654, 237] on button "Horizontal" at bounding box center [666, 230] width 73 height 23
click at [645, 223] on button "Horizontal" at bounding box center [666, 230] width 73 height 23
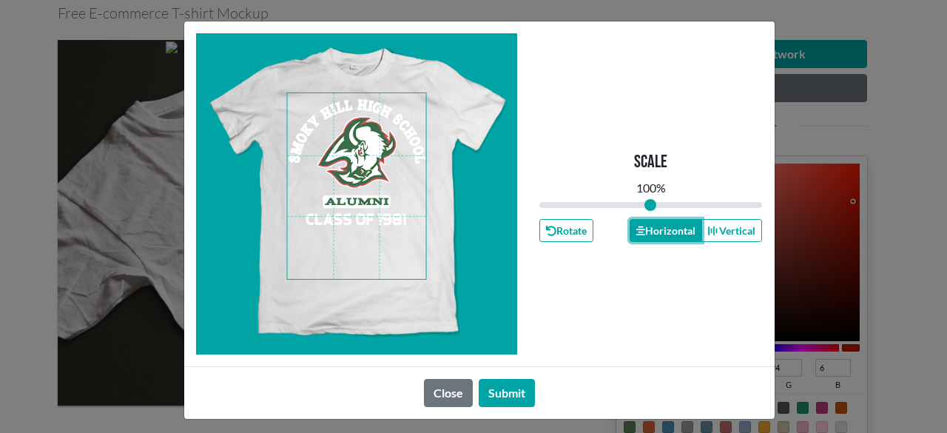
click at [645, 223] on button "Horizontal" at bounding box center [666, 230] width 73 height 23
drag, startPoint x: 645, startPoint y: 223, endPoint x: 650, endPoint y: 236, distance: 13.6
click at [649, 232] on button "Horizontal" at bounding box center [666, 230] width 73 height 23
click at [508, 391] on button "Submit" at bounding box center [507, 393] width 56 height 28
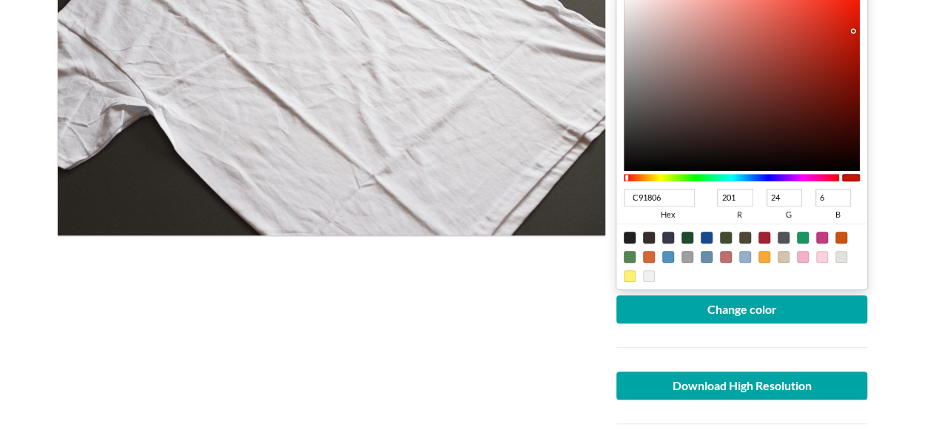
scroll to position [296, 0]
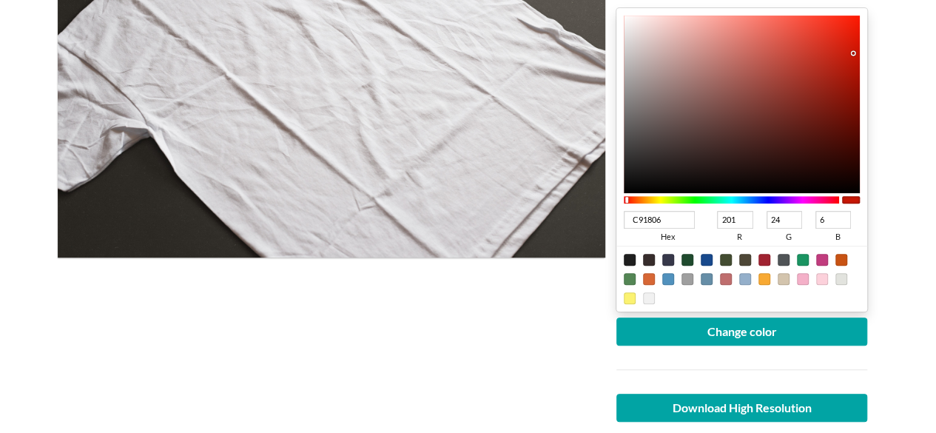
click at [802, 258] on div at bounding box center [803, 260] width 12 height 12
type input "1A9462"
type input "26"
type input "148"
type input "98"
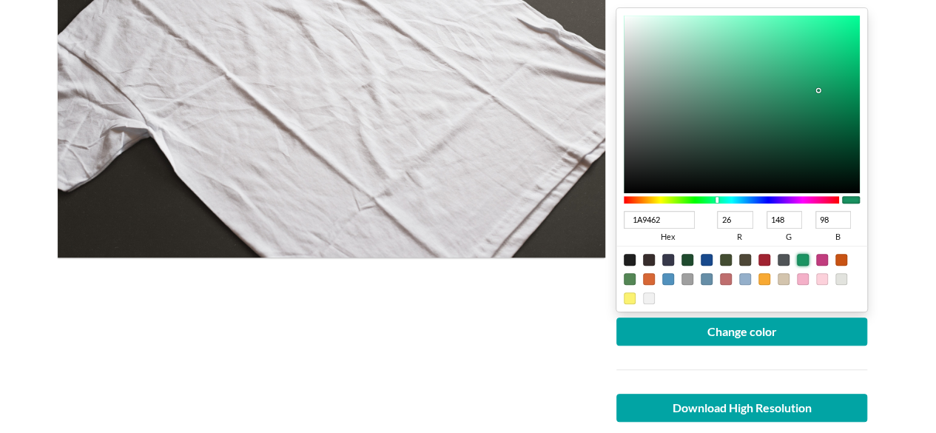
click at [630, 277] on div at bounding box center [630, 279] width 12 height 12
type input "548655"
type input "84"
type input "134"
type input "85"
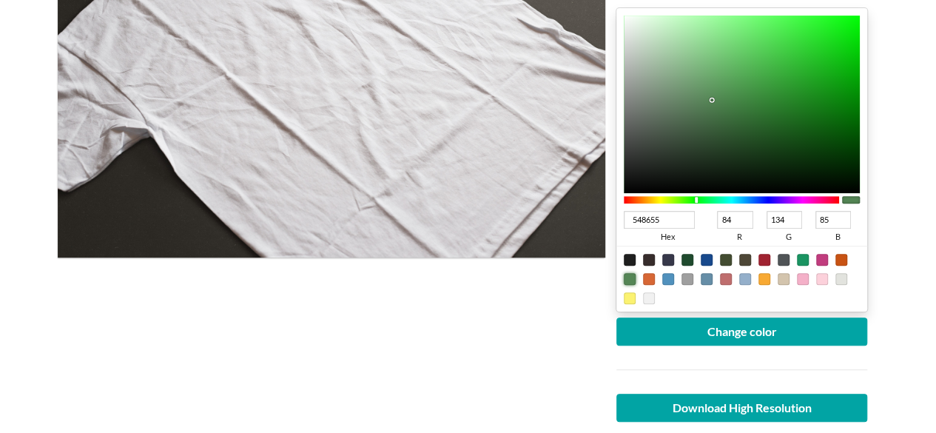
type input "047606"
type input "4"
type input "118"
type input "6"
click at [852, 110] on div at bounding box center [742, 105] width 237 height 178
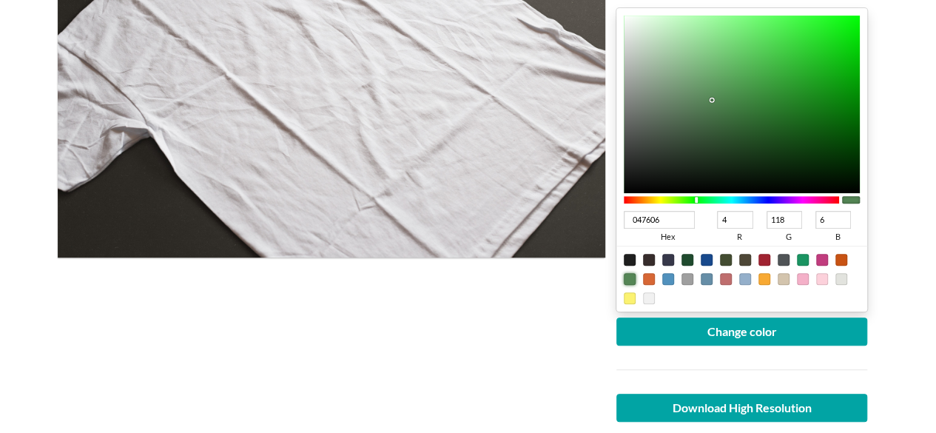
click at [713, 101] on div at bounding box center [711, 99] width 3 height 3
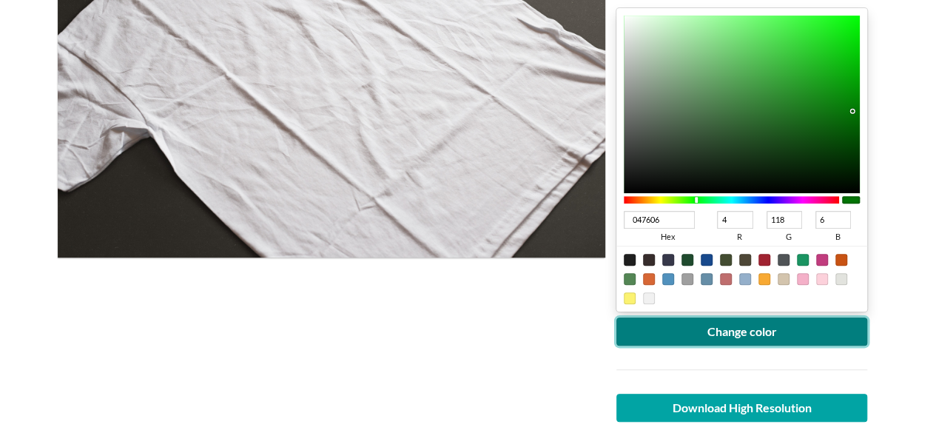
click at [745, 323] on button "Change color" at bounding box center [742, 331] width 252 height 28
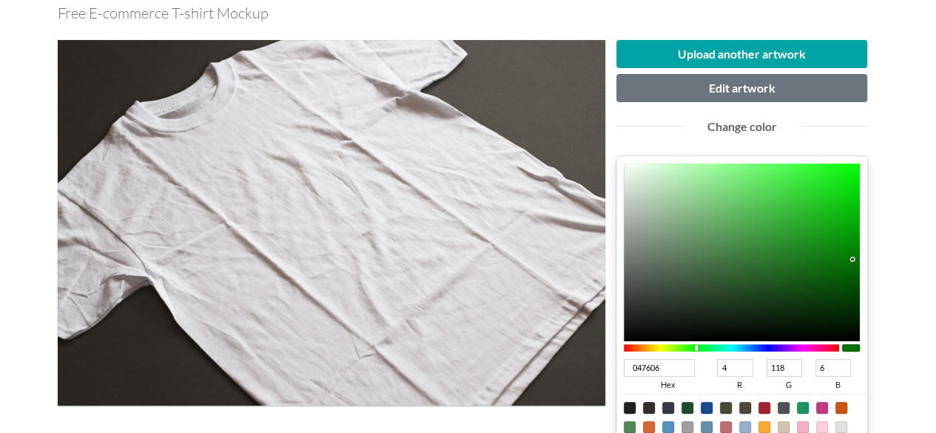
scroll to position [222, 0]
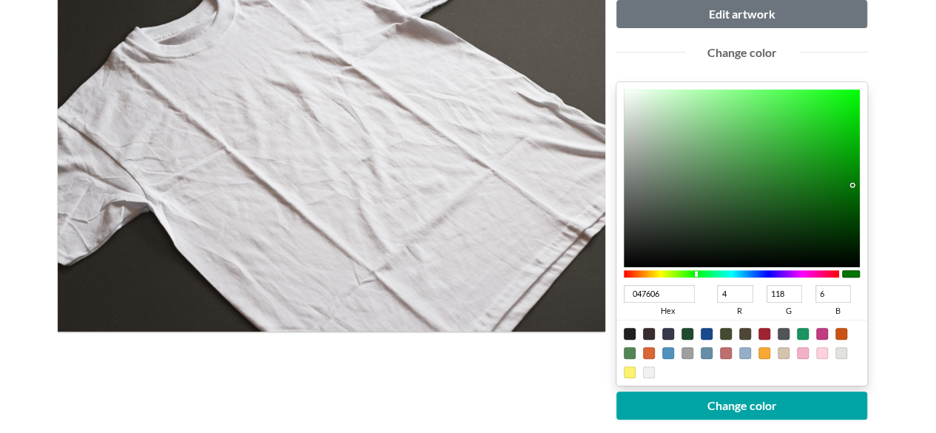
type input "046106"
type input "97"
click at [850, 198] on div at bounding box center [742, 179] width 237 height 178
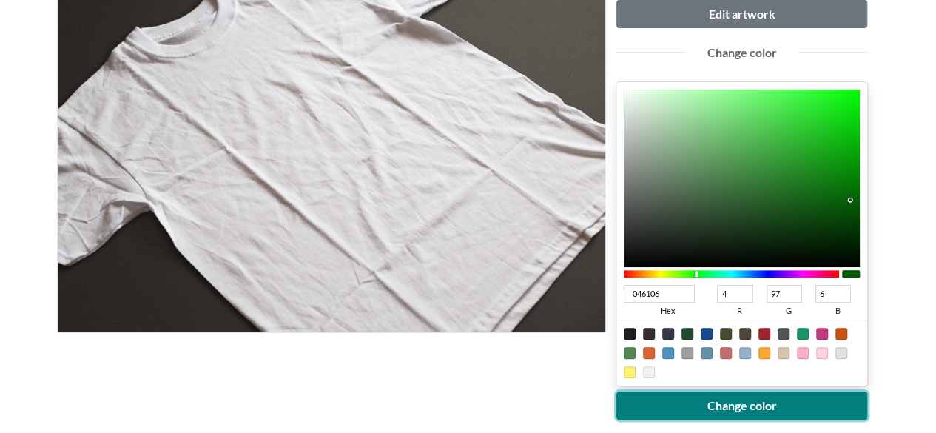
click at [767, 399] on button "Change color" at bounding box center [742, 405] width 252 height 28
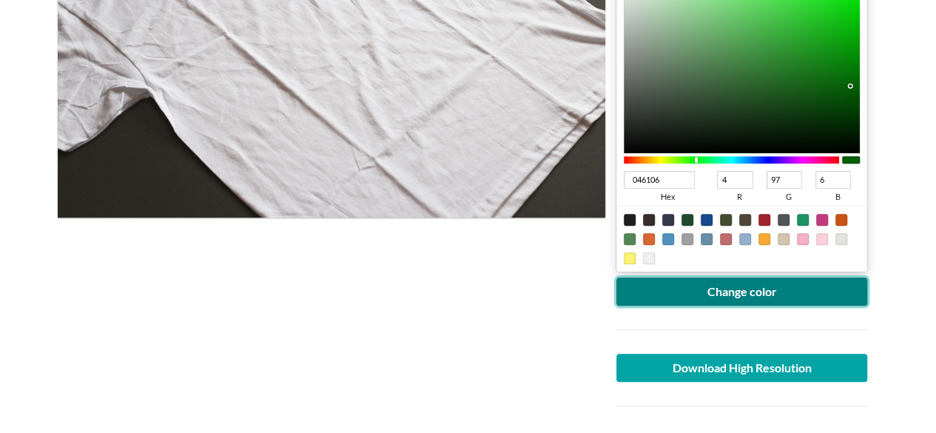
scroll to position [370, 0]
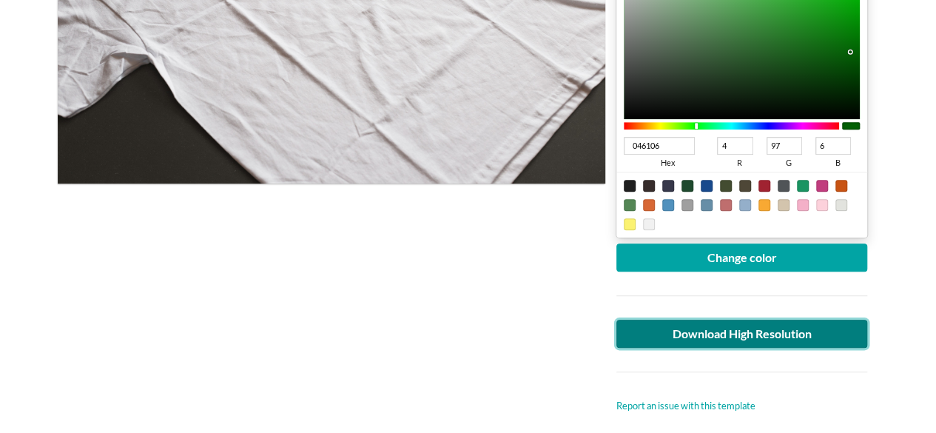
click at [690, 331] on link "Download High Resolution" at bounding box center [742, 334] width 252 height 28
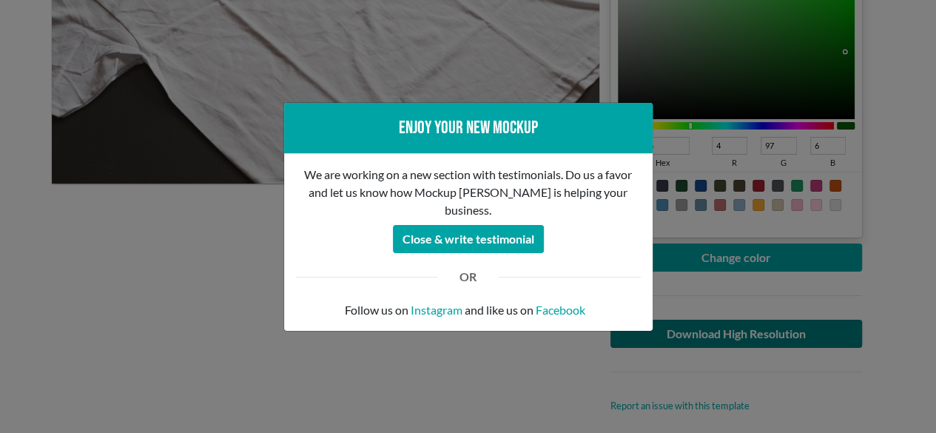
click at [690, 331] on div "Enjoy your new mockup We are working on a new section with testimonials. Do us …" at bounding box center [468, 216] width 936 height 433
